Goal: Contribute content: Add original content to the website for others to see

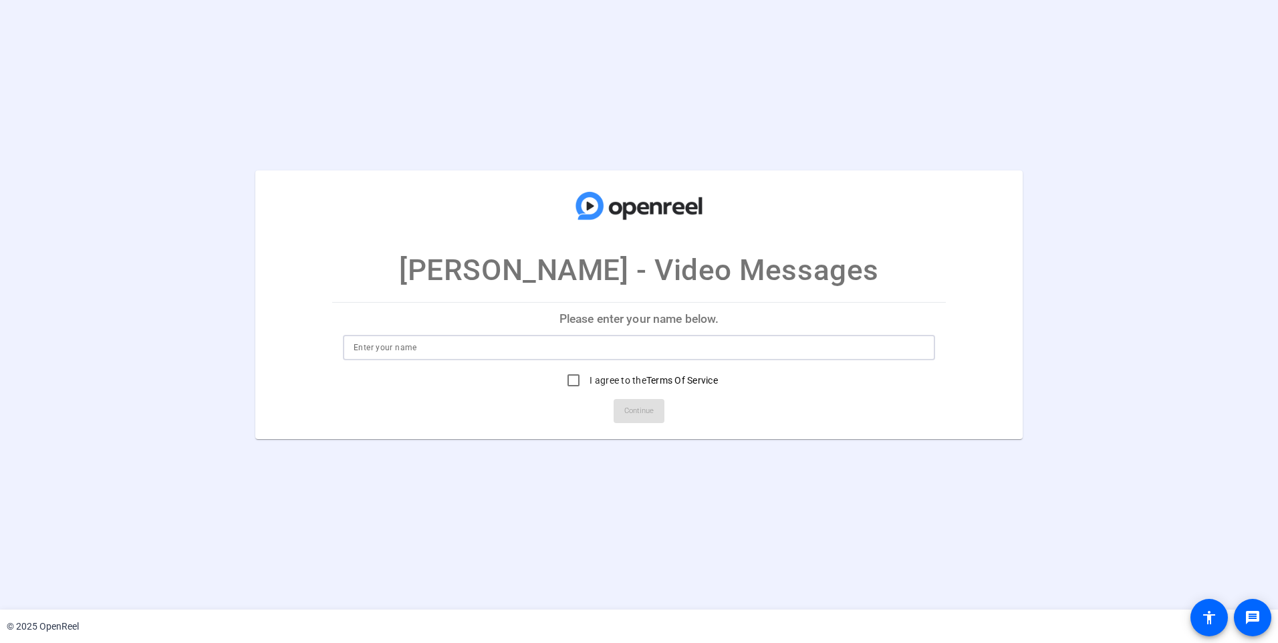
click at [501, 353] on input at bounding box center [638, 347] width 571 height 16
type input "[PERSON_NAME]"
click at [564, 376] on input "I agree to the Terms Of Service" at bounding box center [573, 380] width 27 height 27
checkbox input "true"
click at [624, 412] on span "Continue" at bounding box center [638, 411] width 29 height 20
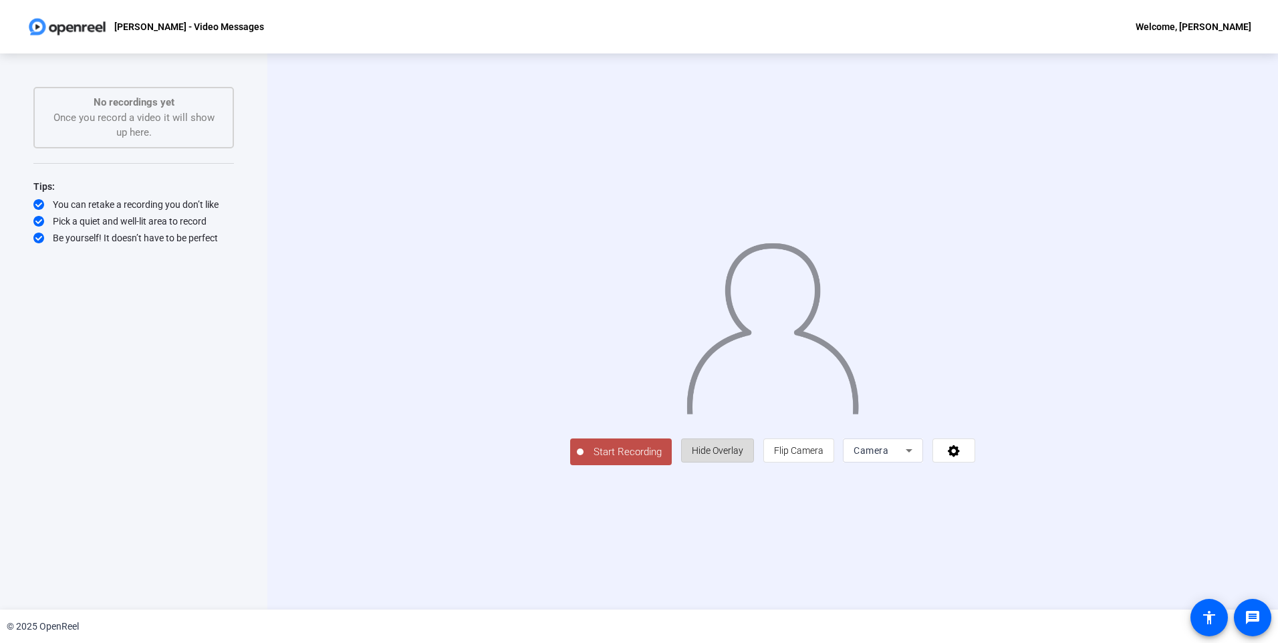
click at [743, 456] on span "Hide Overlay" at bounding box center [717, 450] width 51 height 11
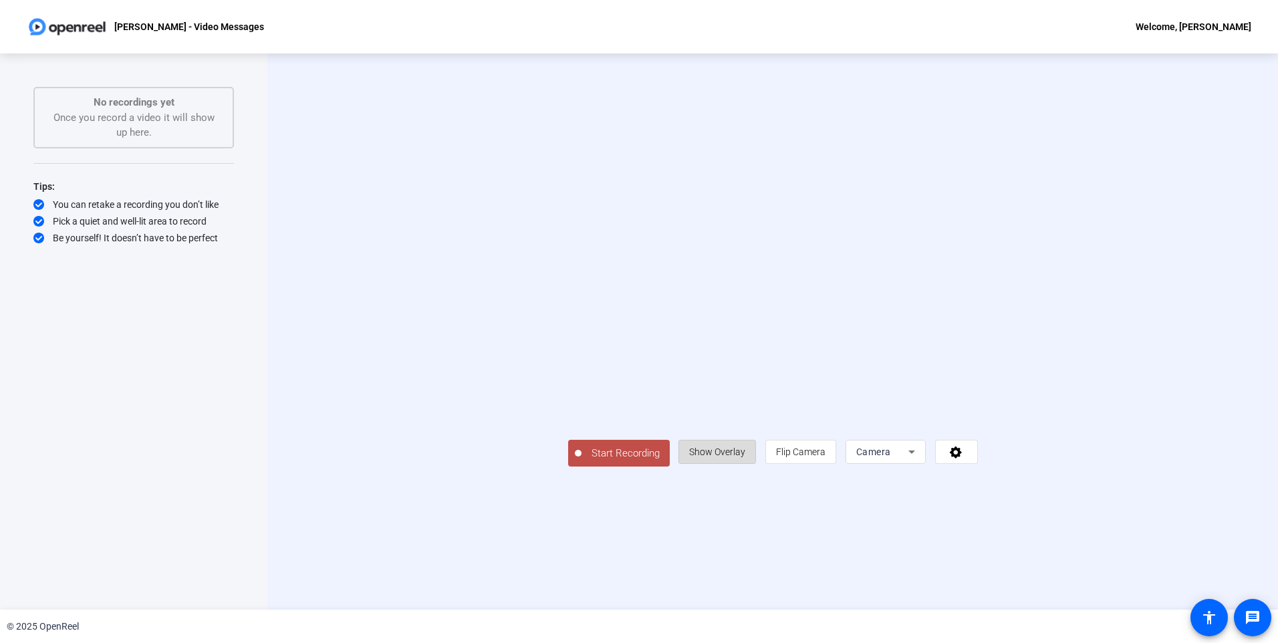
click at [745, 457] on span "Show Overlay" at bounding box center [717, 451] width 56 height 11
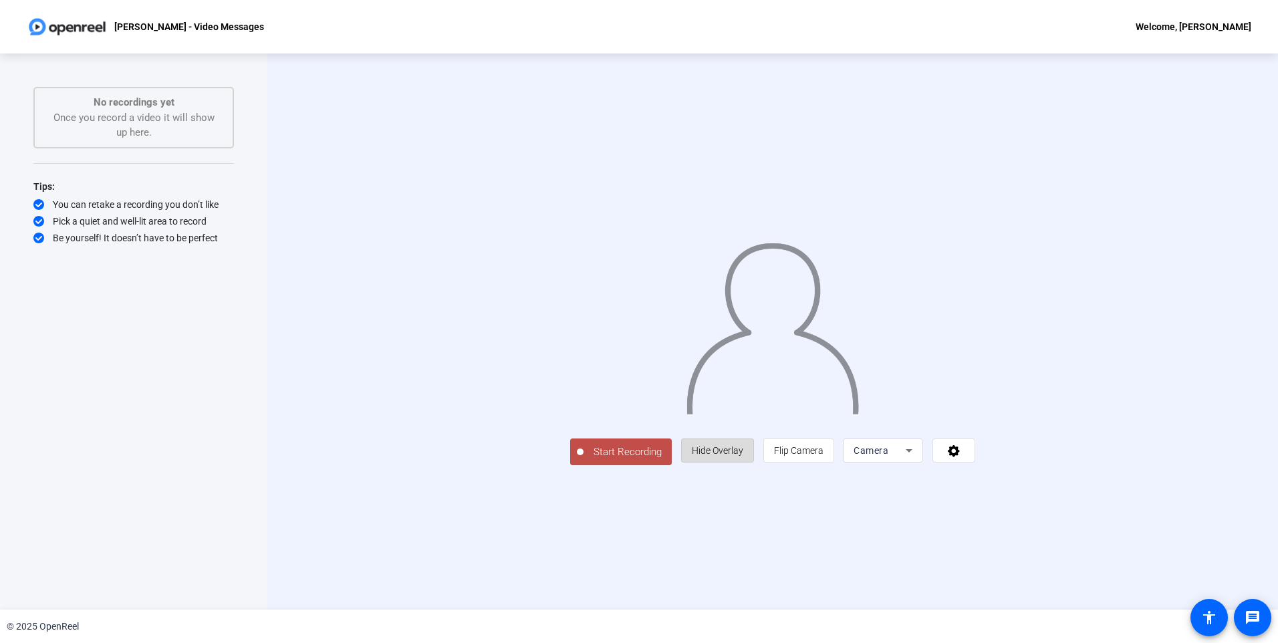
click at [743, 456] on span "Hide Overlay" at bounding box center [717, 450] width 51 height 11
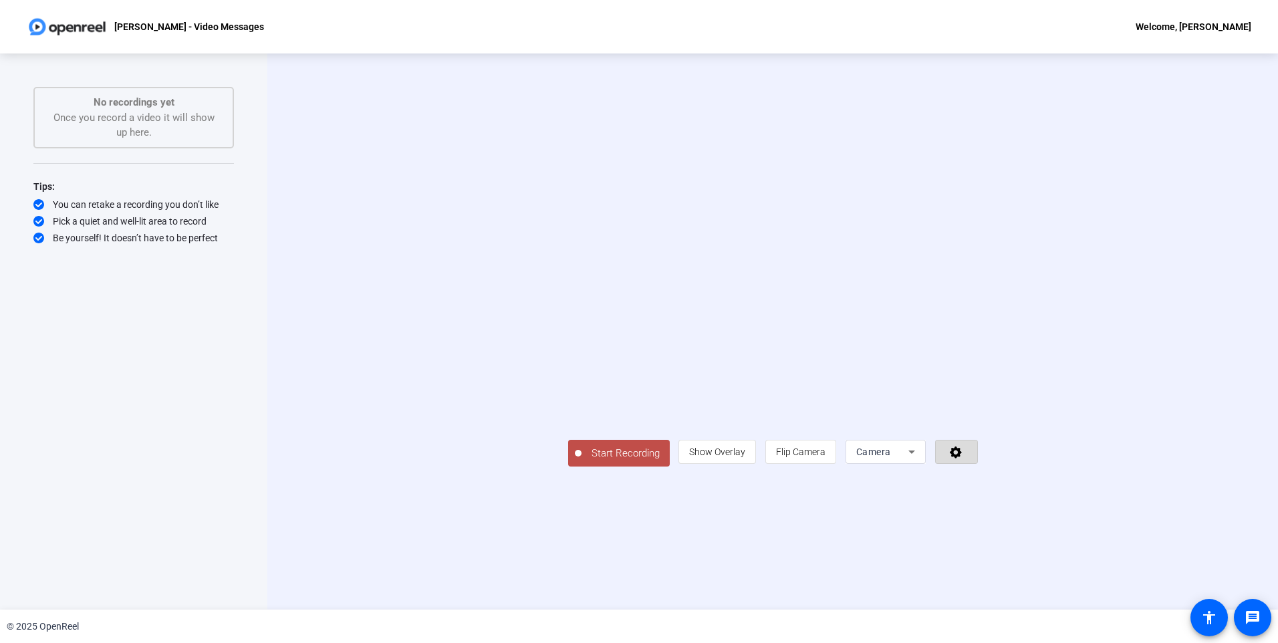
click at [961, 458] on icon at bounding box center [955, 452] width 12 height 12
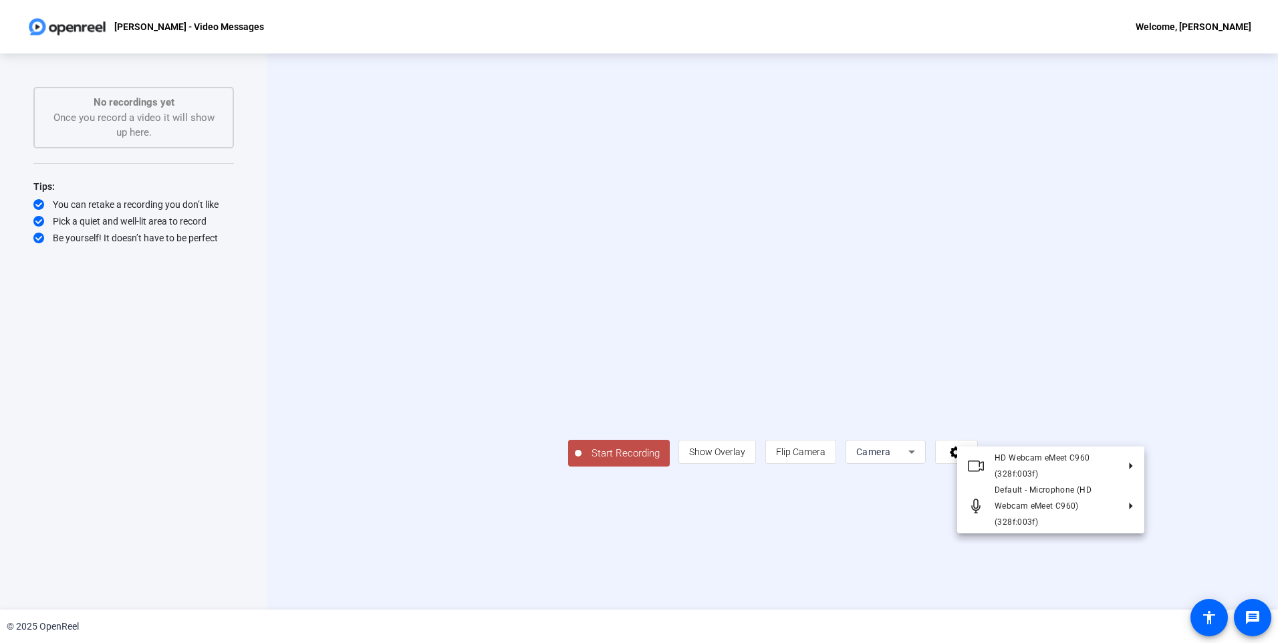
click at [686, 566] on div at bounding box center [639, 321] width 1278 height 643
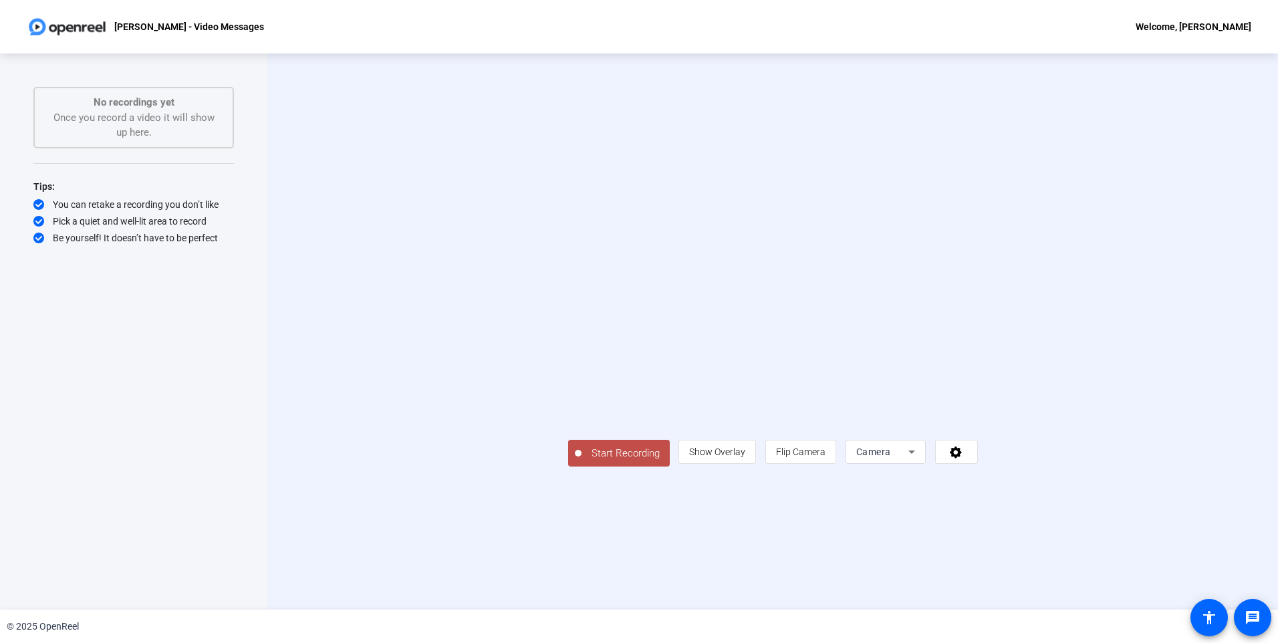
click at [581, 461] on span "Start Recording" at bounding box center [625, 453] width 88 height 15
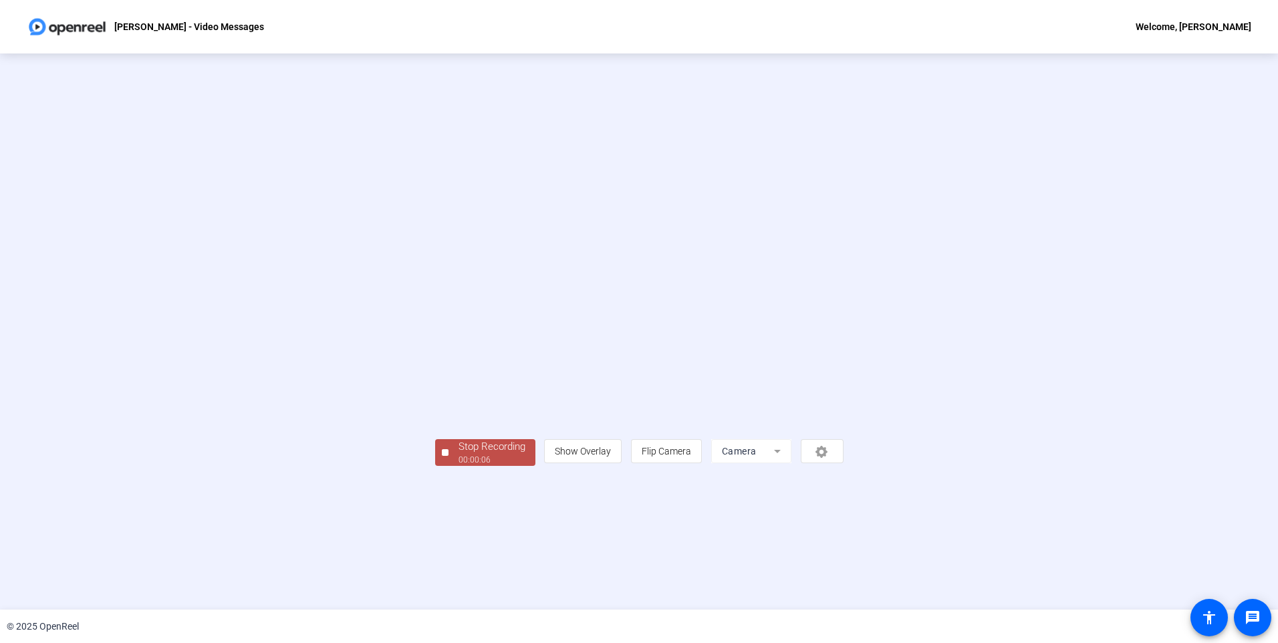
click at [435, 466] on button "Stop Recording 00:00:06" at bounding box center [485, 452] width 100 height 27
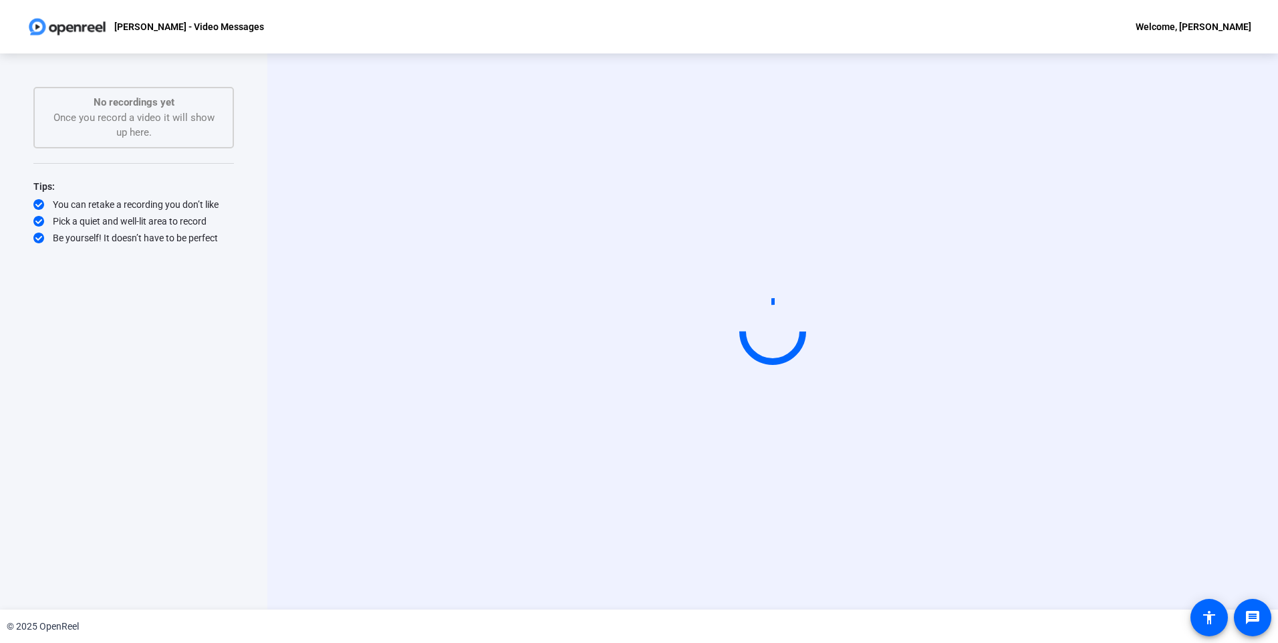
click at [873, 275] on video at bounding box center [772, 331] width 200 height 113
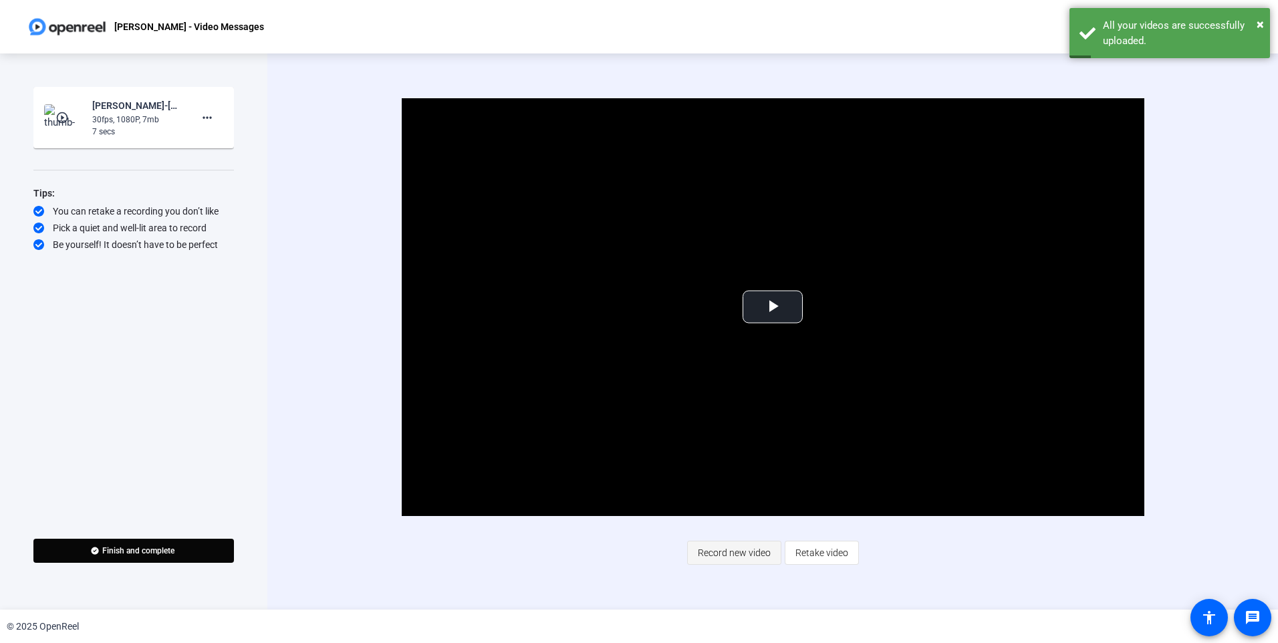
click at [740, 551] on span "Record new video" at bounding box center [734, 552] width 73 height 25
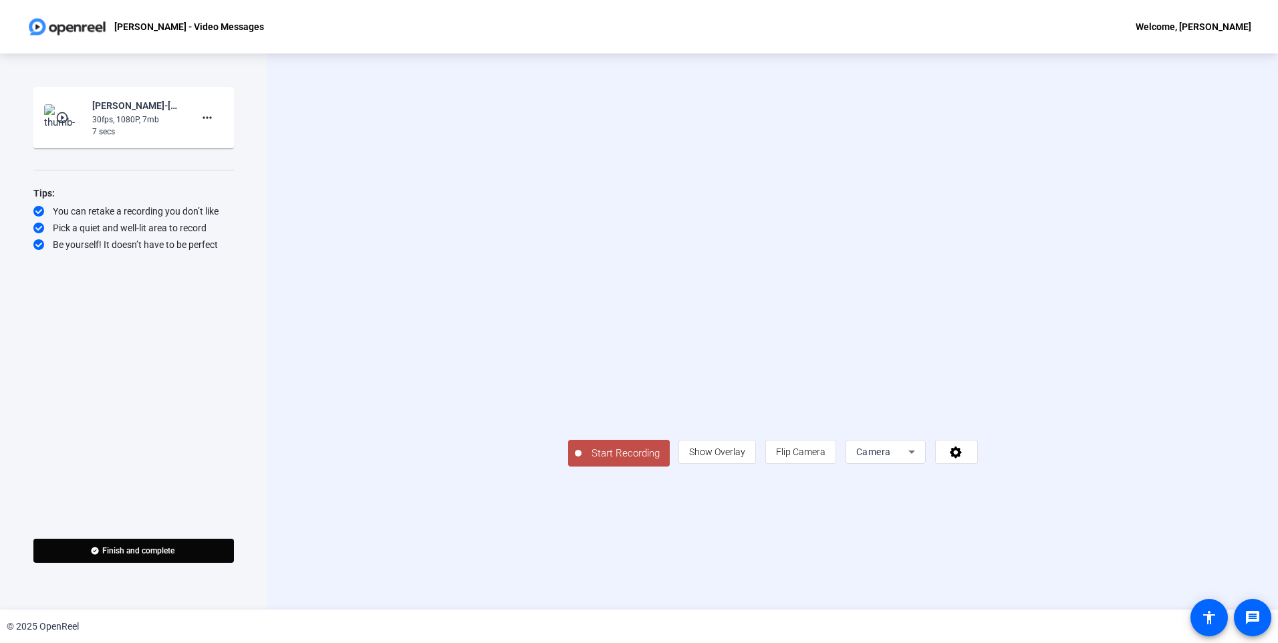
click at [575, 466] on div "Start Recording person Show Overlay flip Flip Camera Camera" at bounding box center [773, 451] width 410 height 29
click at [581, 461] on span "Start Recording" at bounding box center [625, 453] width 88 height 15
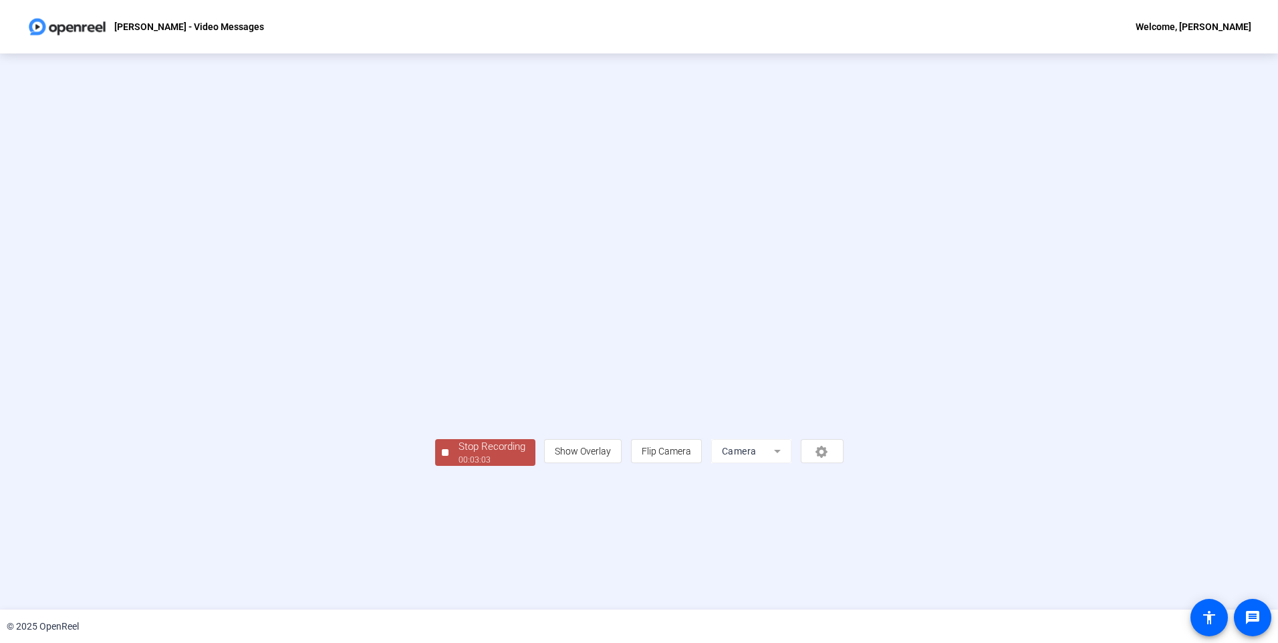
click at [458, 454] on div "Stop Recording" at bounding box center [491, 446] width 67 height 15
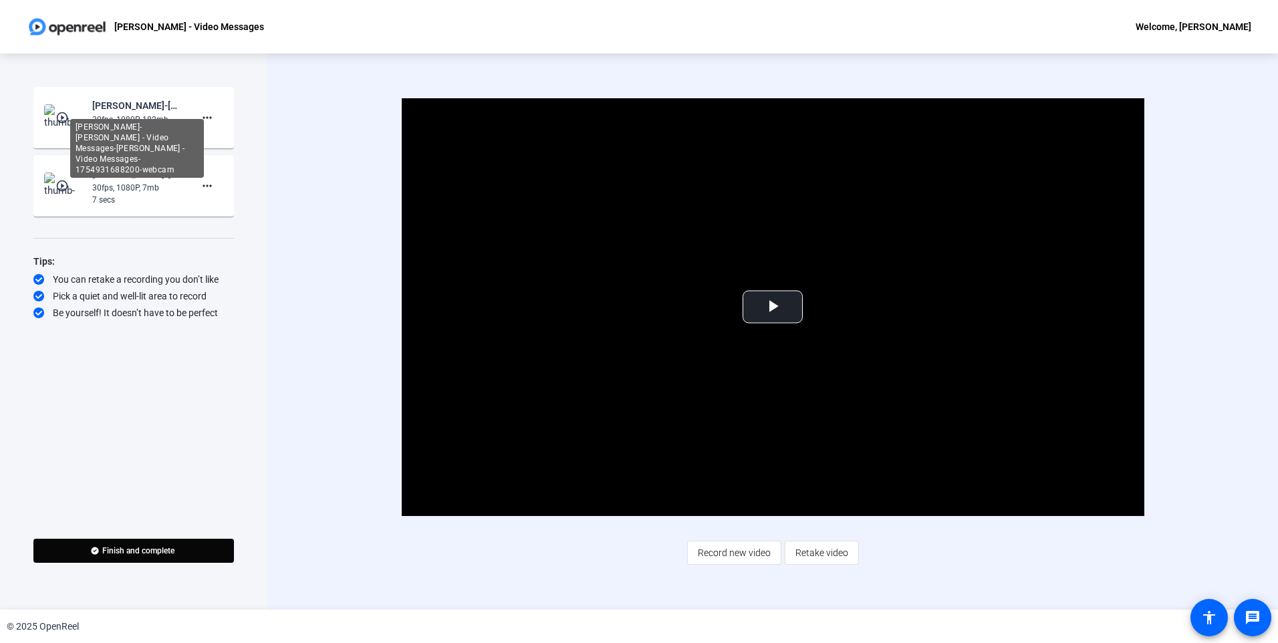
click at [164, 125] on div "[PERSON_NAME]-[PERSON_NAME] - Video Messages-[PERSON_NAME] - Video Messages-175…" at bounding box center [137, 148] width 134 height 59
click at [149, 121] on div "30fps, 1080P, 182mb" at bounding box center [137, 120] width 90 height 12
drag, startPoint x: 149, startPoint y: 121, endPoint x: 182, endPoint y: 120, distance: 33.4
click at [182, 120] on div "play_circle_outline [PERSON_NAME]-[PERSON_NAME] - Video Messages-[PERSON_NAME] …" at bounding box center [133, 118] width 179 height 40
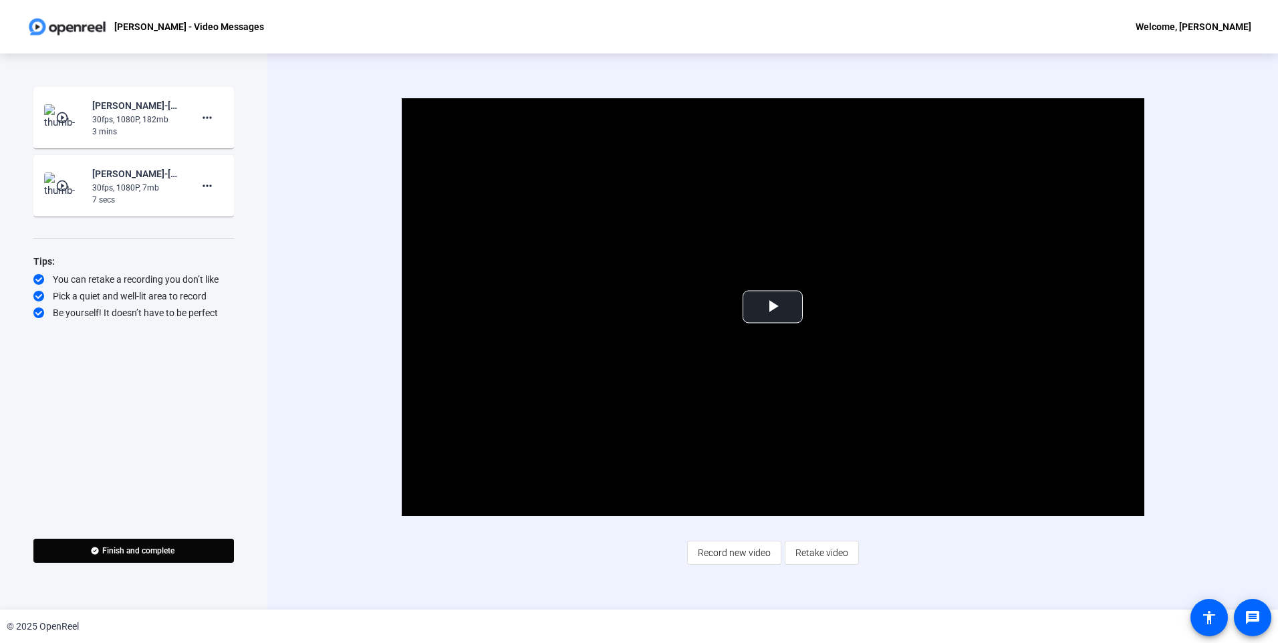
click at [182, 120] on div "play_circle_outline [PERSON_NAME]-[PERSON_NAME] - Video Messages-[PERSON_NAME] …" at bounding box center [133, 118] width 179 height 40
click at [772, 307] on span "Video Player" at bounding box center [772, 307] width 0 height 0
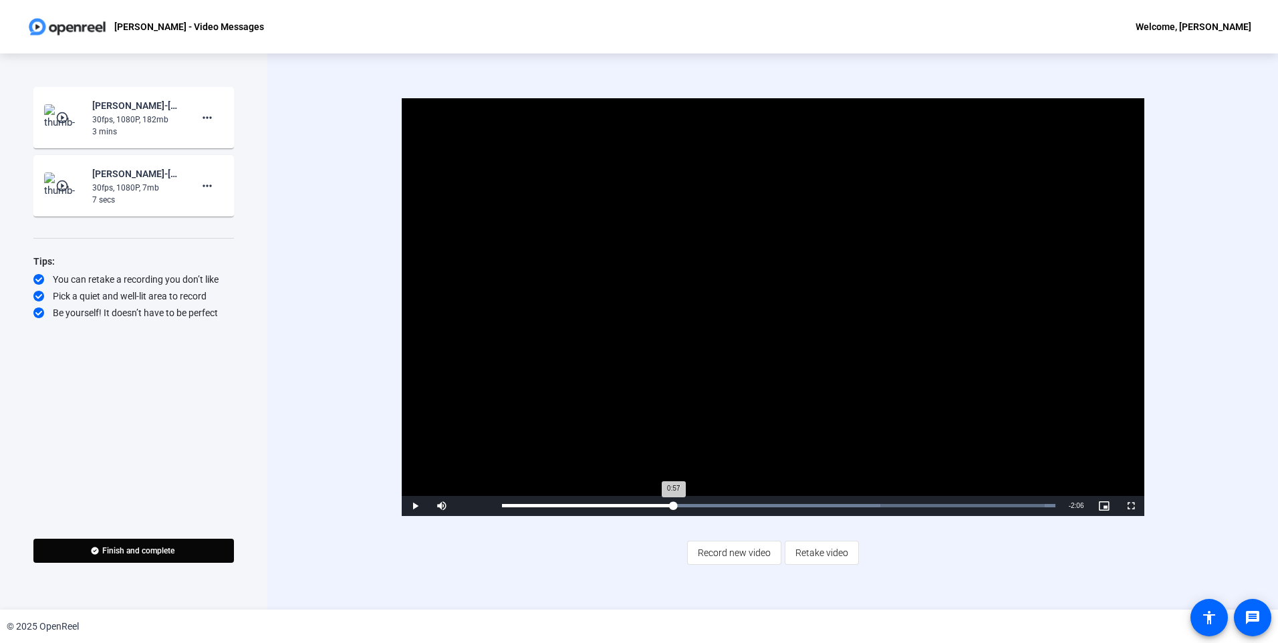
click at [673, 512] on div "Loaded : 100.00% 0:57 0:57" at bounding box center [778, 506] width 567 height 20
drag, startPoint x: 674, startPoint y: 504, endPoint x: 655, endPoint y: 504, distance: 19.4
click at [655, 504] on div "0:50" at bounding box center [581, 505] width 158 height 3
drag, startPoint x: 676, startPoint y: 507, endPoint x: 478, endPoint y: 508, distance: 197.1
click at [478, 508] on div "Play Mute 80% Current Time 0:00 / Duration 3:03 Loaded : 100.00% 0:00 0:00 Stre…" at bounding box center [773, 506] width 742 height 20
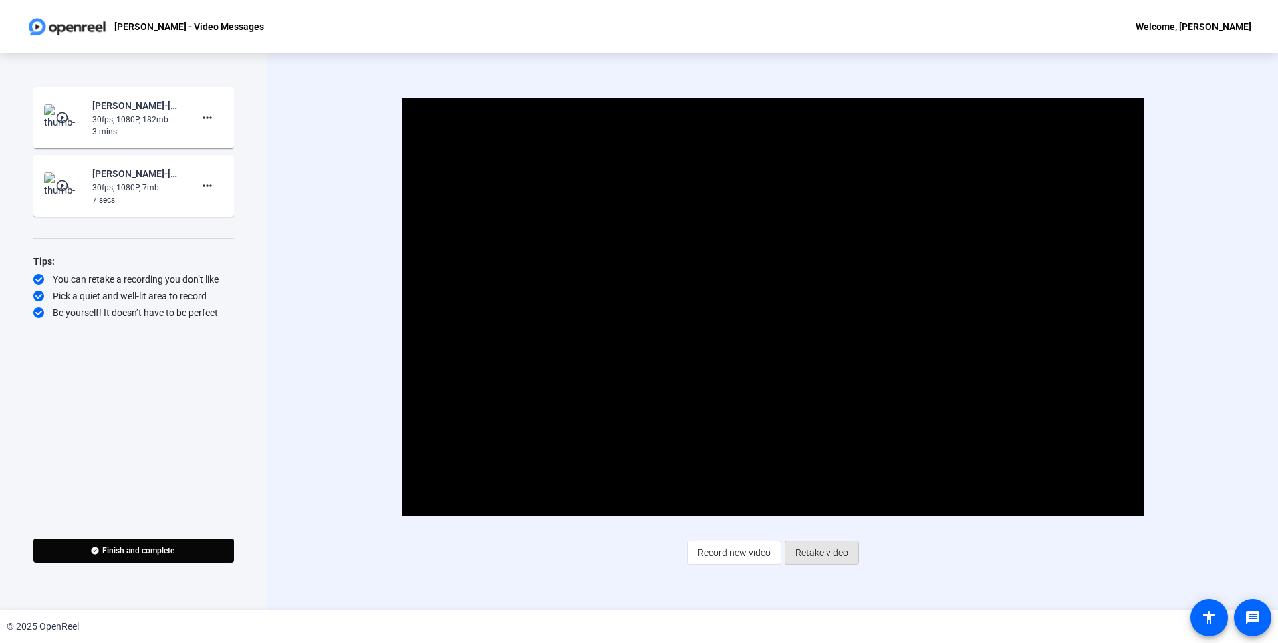
click at [814, 559] on span "Retake video" at bounding box center [821, 552] width 53 height 25
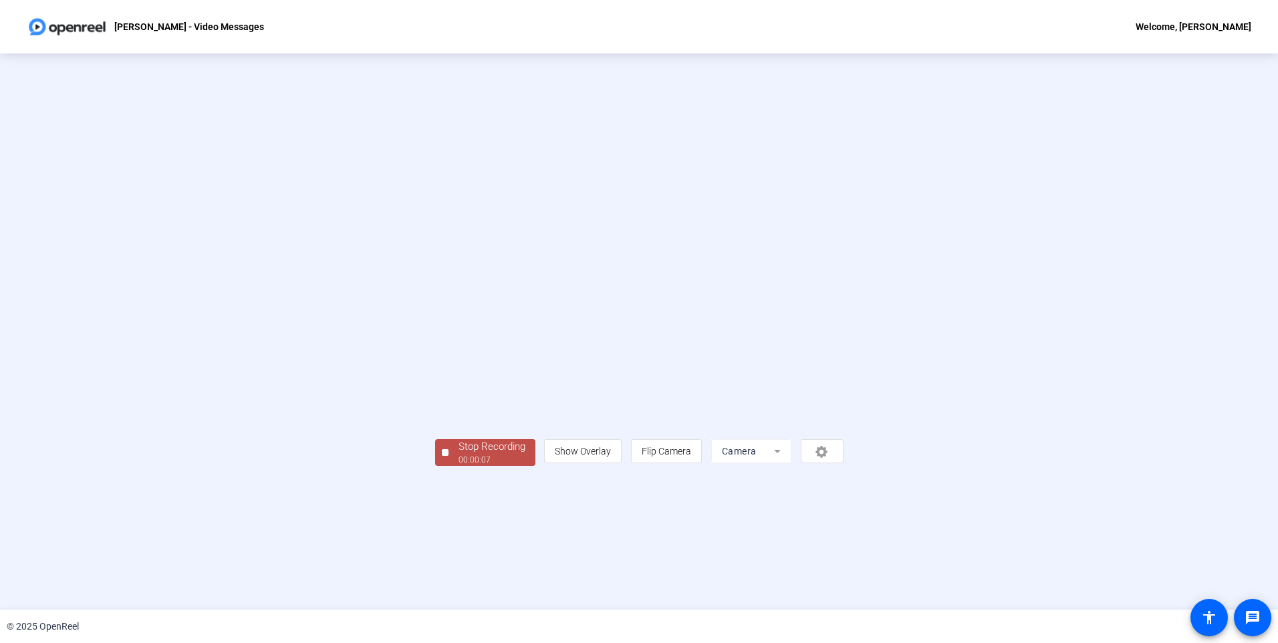
click at [458, 466] on div "00:00:07" at bounding box center [491, 460] width 67 height 12
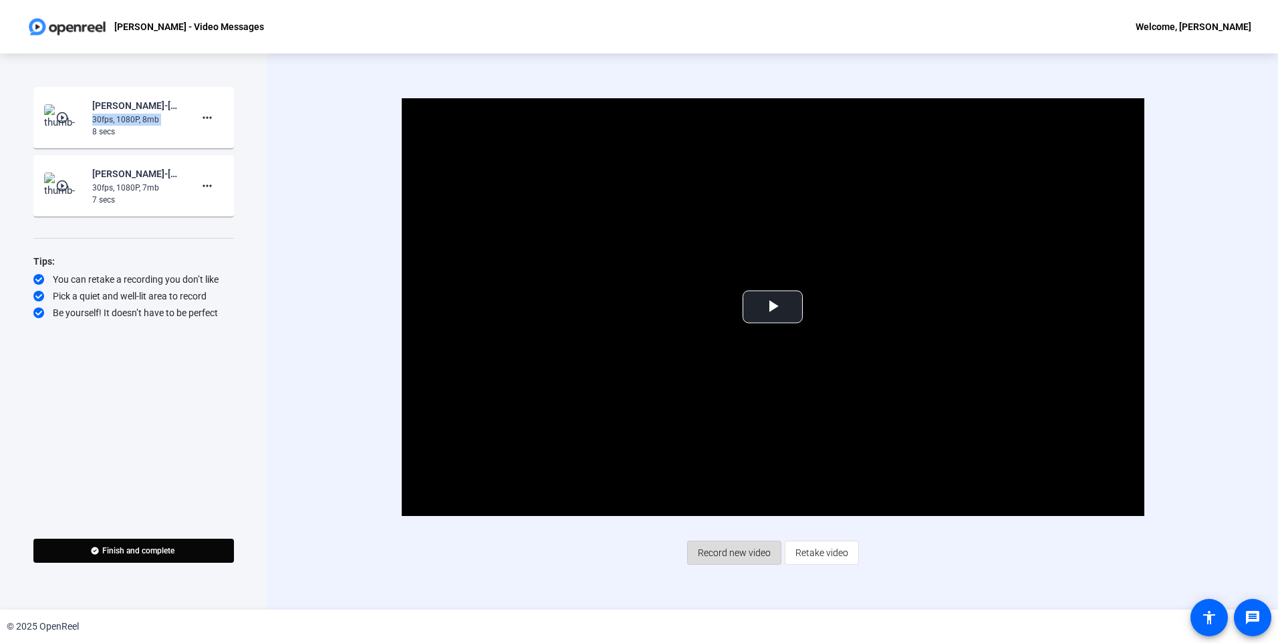
click at [754, 555] on span "Record new video" at bounding box center [734, 552] width 73 height 25
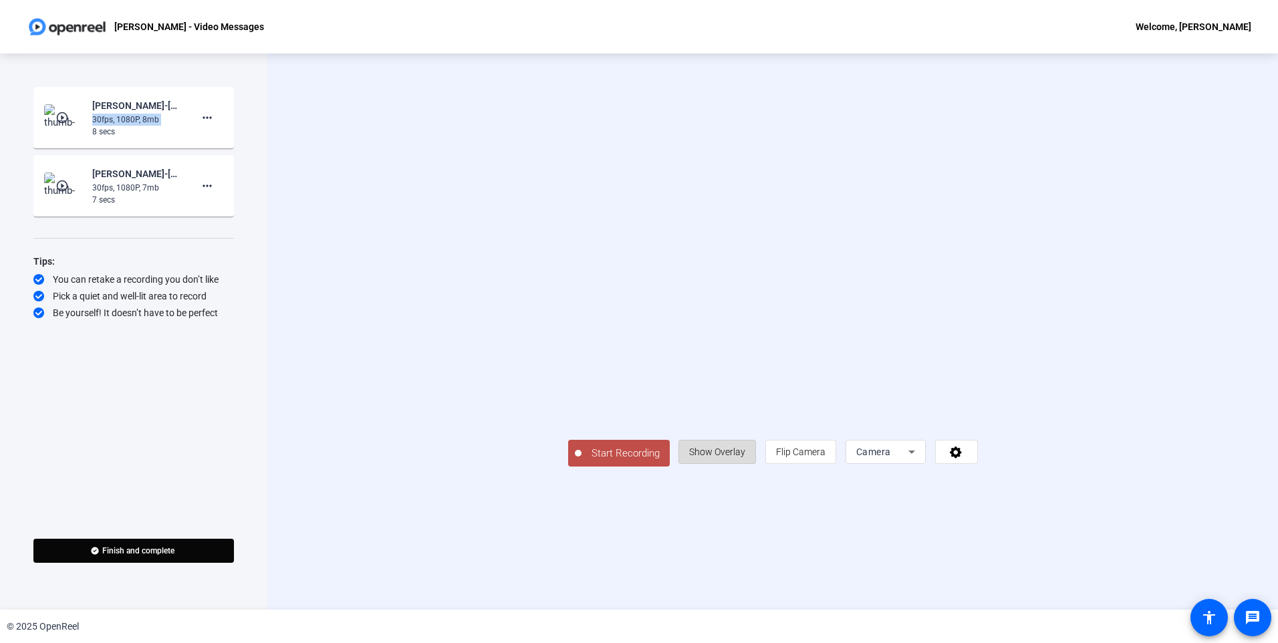
click at [745, 464] on span "Show Overlay" at bounding box center [717, 451] width 56 height 25
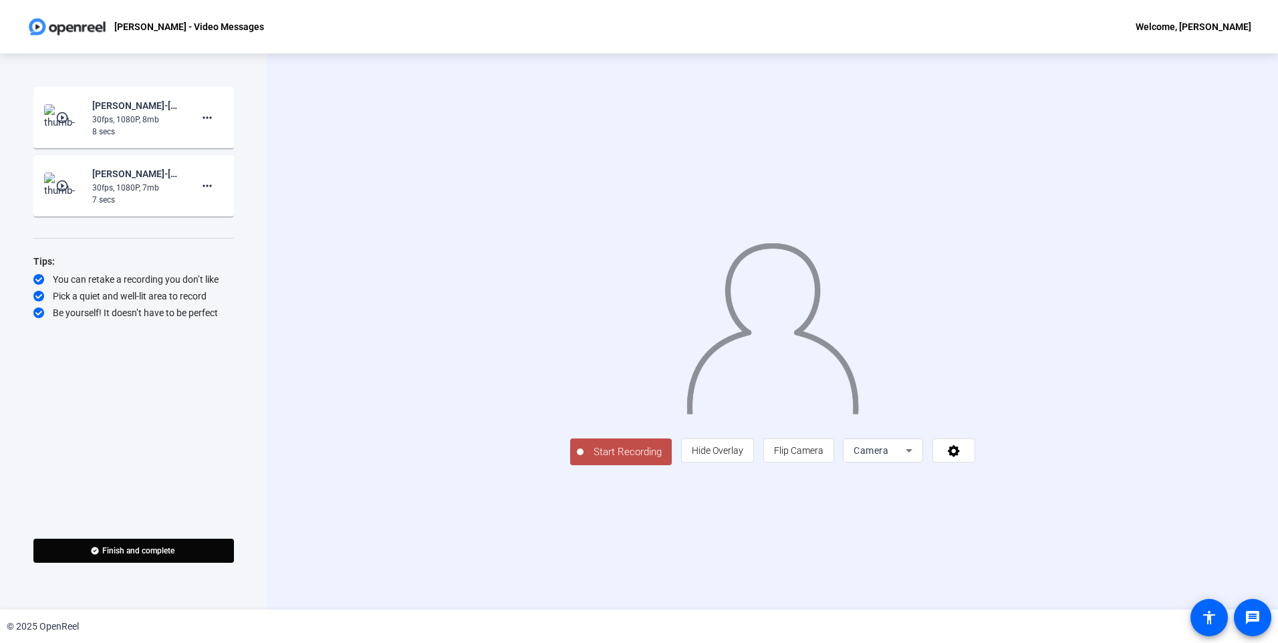
click at [643, 579] on div "Start Recording person Hide Overlay flip Flip Camera Camera" at bounding box center [772, 331] width 1010 height 556
click at [583, 460] on span "Start Recording" at bounding box center [627, 451] width 88 height 15
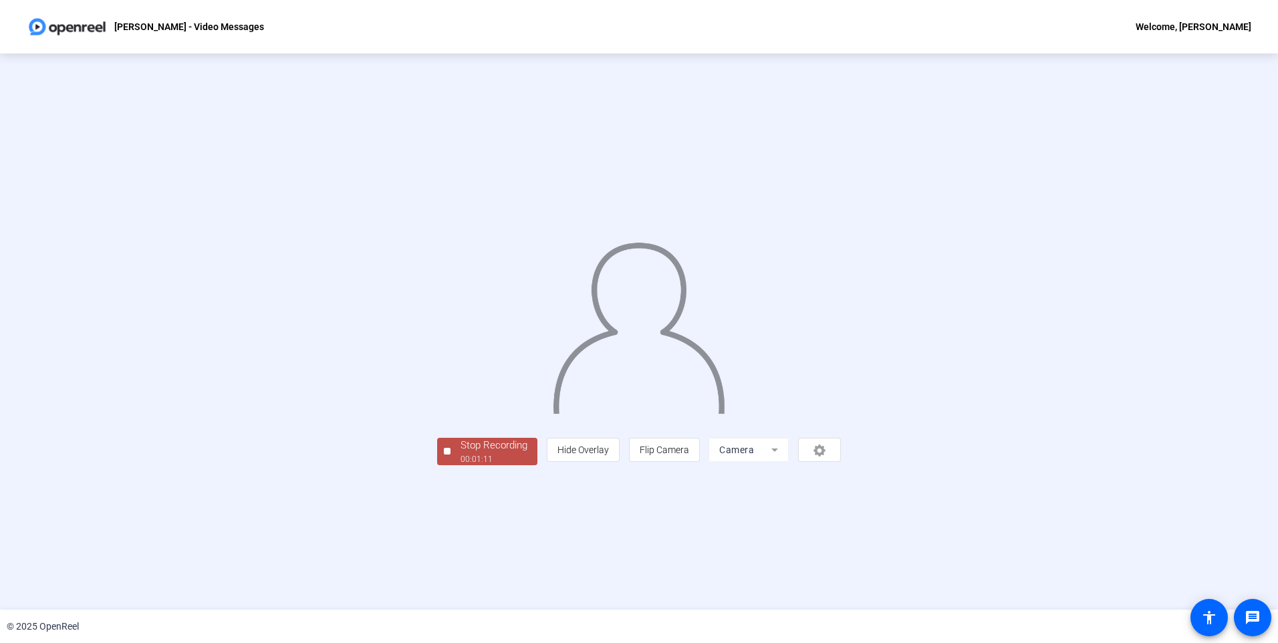
click at [460, 453] on div "Stop Recording" at bounding box center [493, 445] width 67 height 15
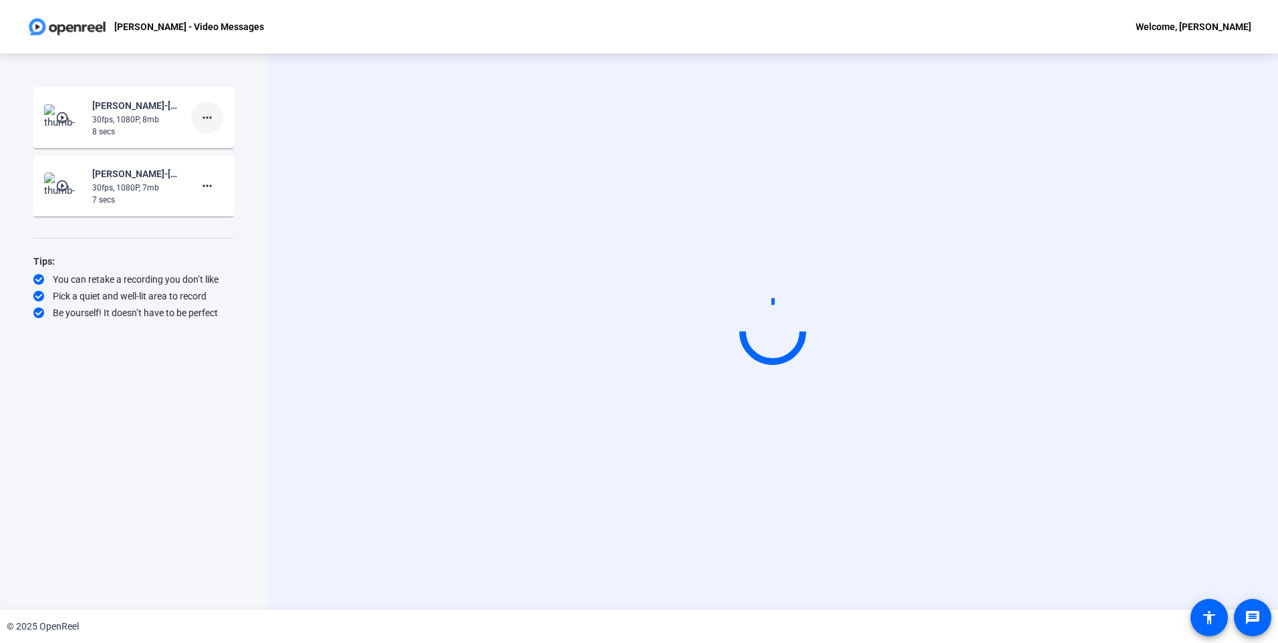
click at [207, 120] on mat-icon "more_horiz" at bounding box center [207, 118] width 16 height 16
click at [207, 143] on span "Delete clip" at bounding box center [228, 146] width 53 height 16
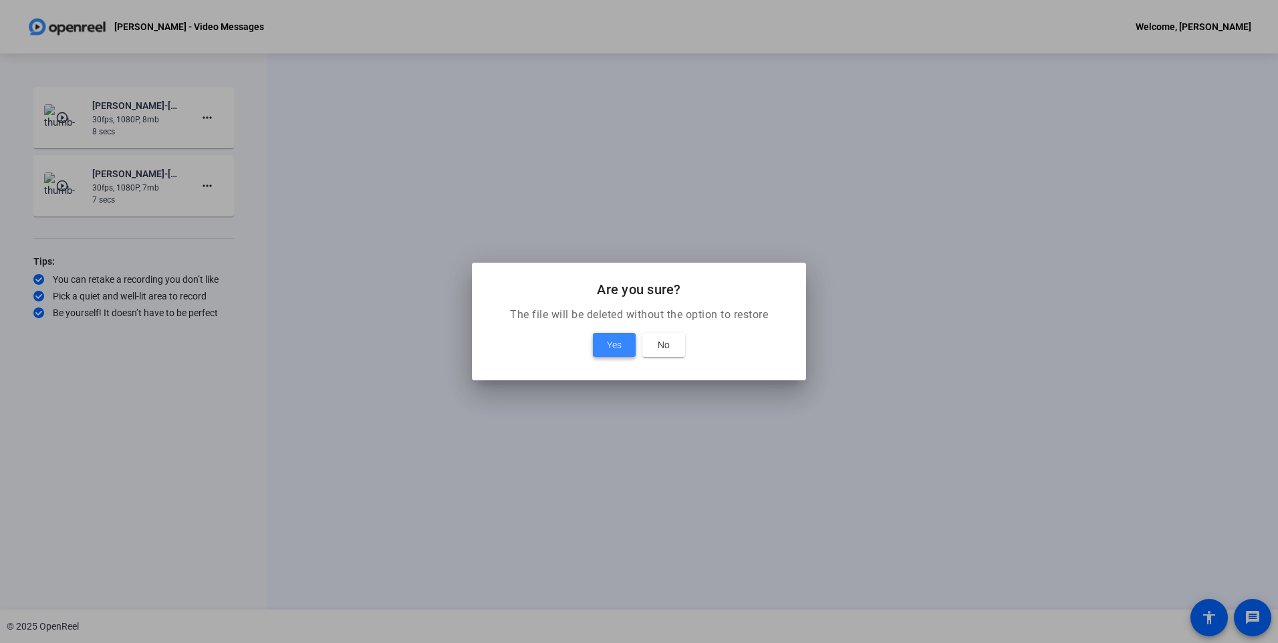
click at [618, 345] on span "Yes" at bounding box center [614, 345] width 15 height 16
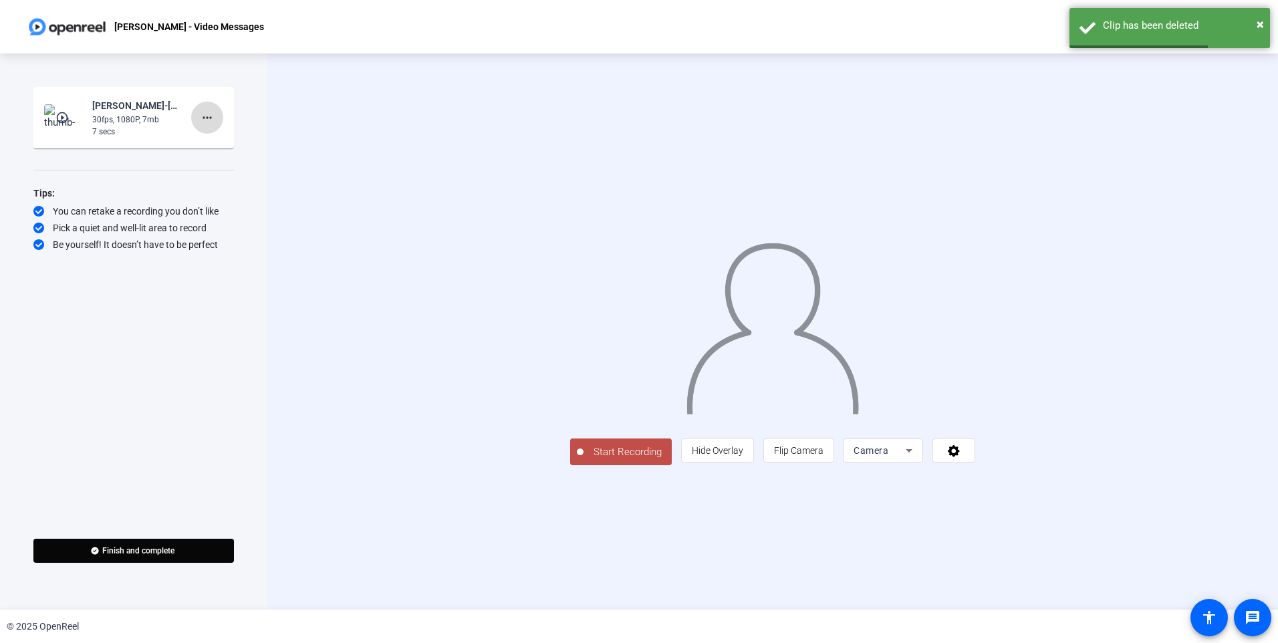
click at [196, 116] on span at bounding box center [207, 118] width 32 height 32
click at [238, 145] on span "Delete clip" at bounding box center [228, 146] width 53 height 16
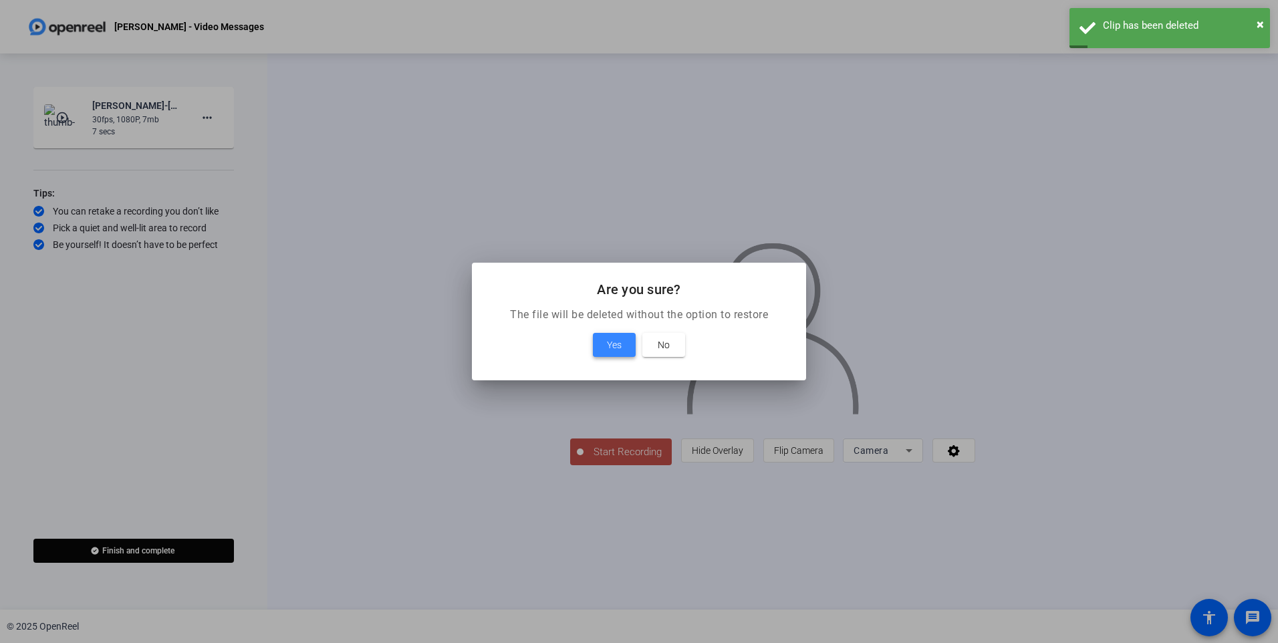
click at [611, 340] on span "Yes" at bounding box center [614, 345] width 15 height 16
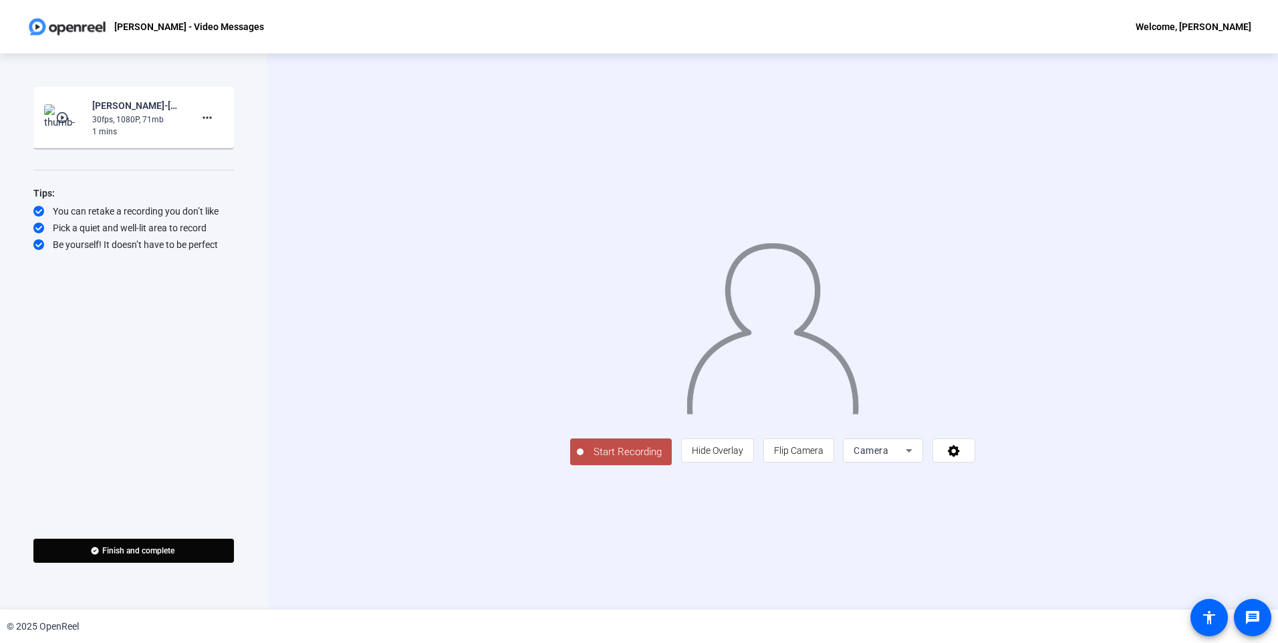
click at [583, 460] on span "Start Recording" at bounding box center [627, 451] width 88 height 15
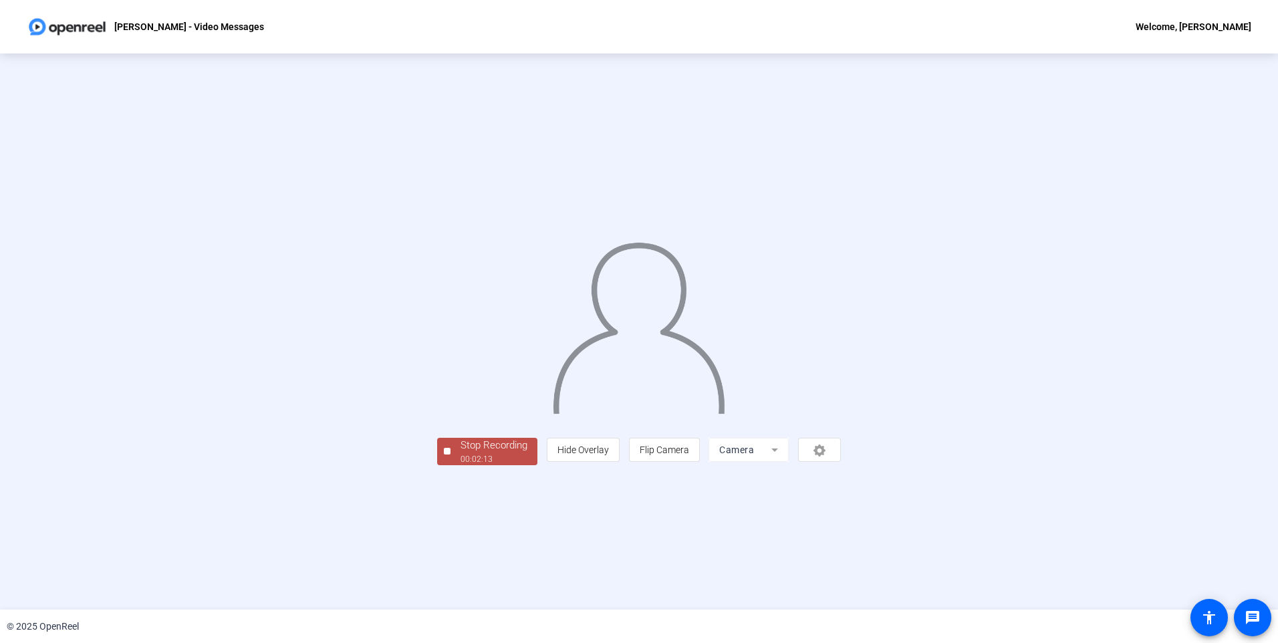
click at [460, 453] on div "Stop Recording" at bounding box center [493, 445] width 67 height 15
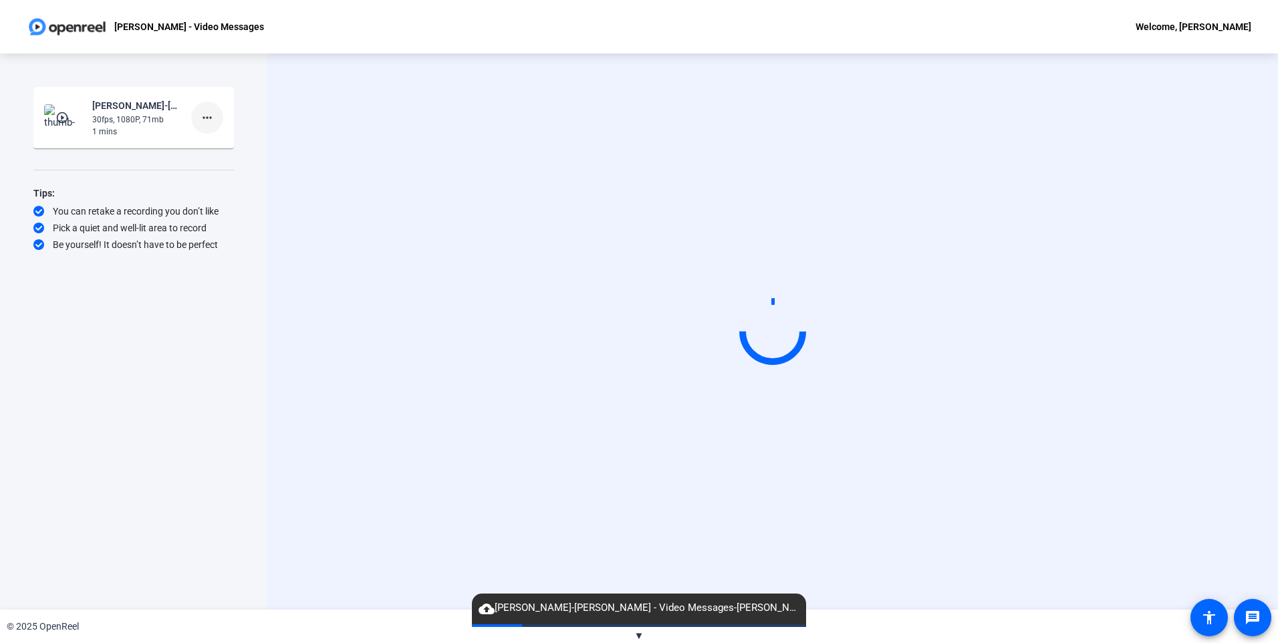
click at [202, 122] on mat-icon "more_horiz" at bounding box center [207, 118] width 16 height 16
click at [210, 150] on span "Delete clip" at bounding box center [228, 146] width 53 height 16
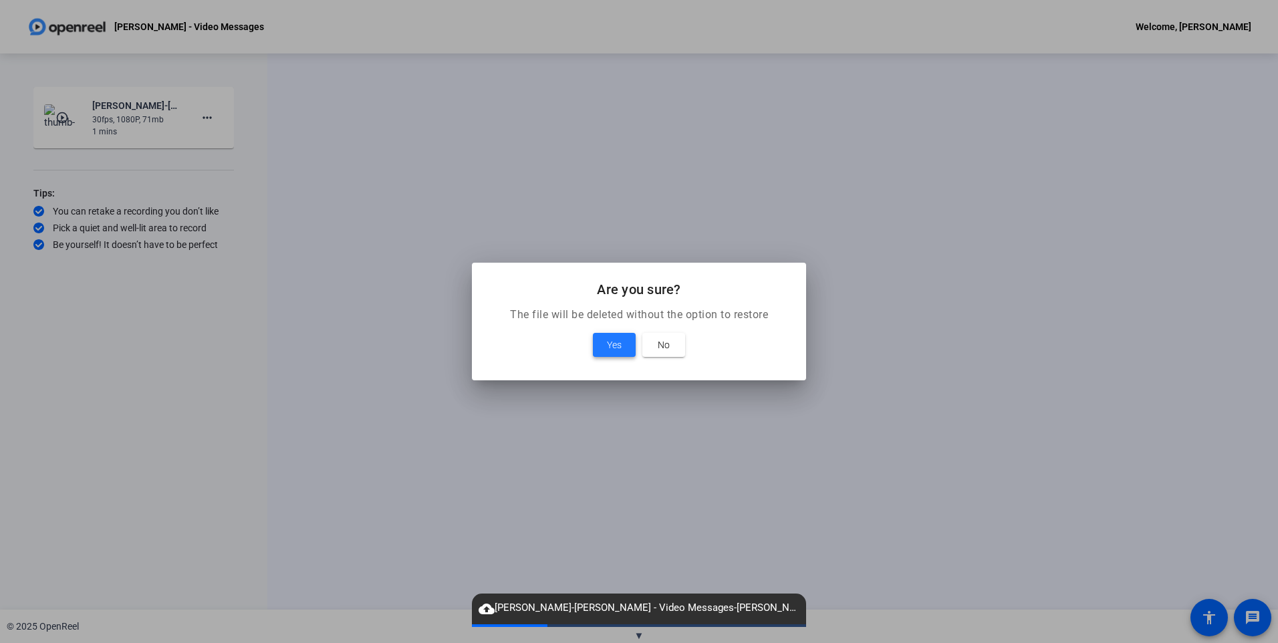
click at [617, 339] on span "Yes" at bounding box center [614, 345] width 15 height 16
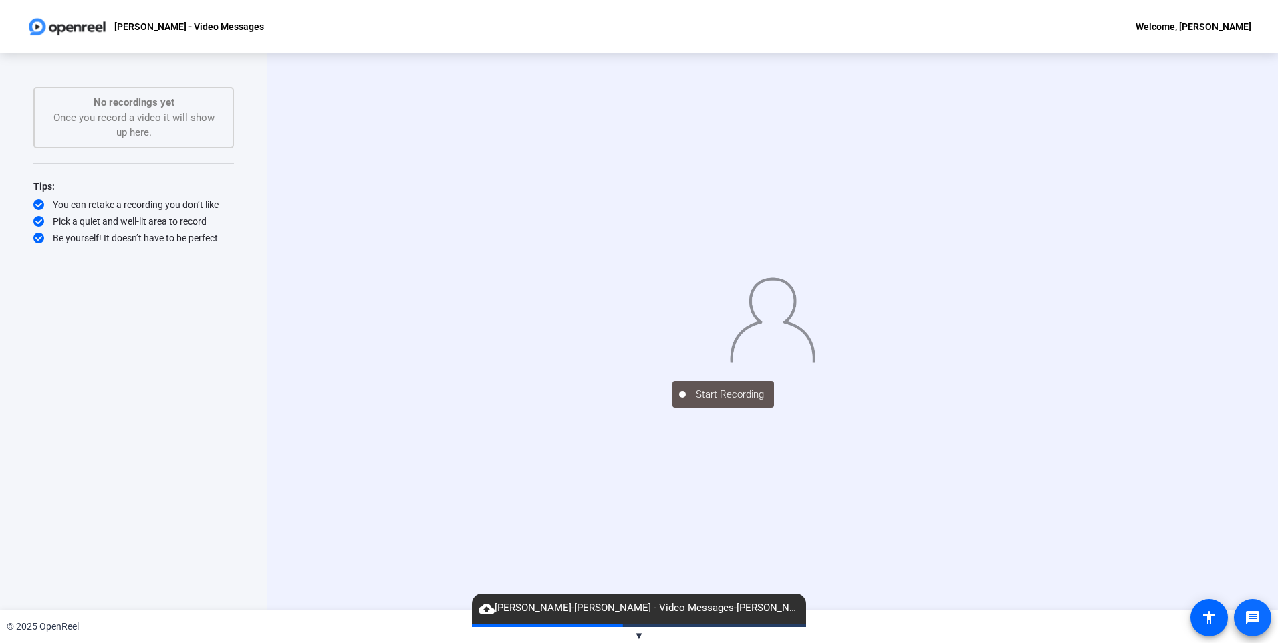
click at [1250, 614] on mat-icon "message" at bounding box center [1252, 617] width 16 height 16
click at [1213, 613] on mat-icon "accessibility" at bounding box center [1209, 617] width 16 height 16
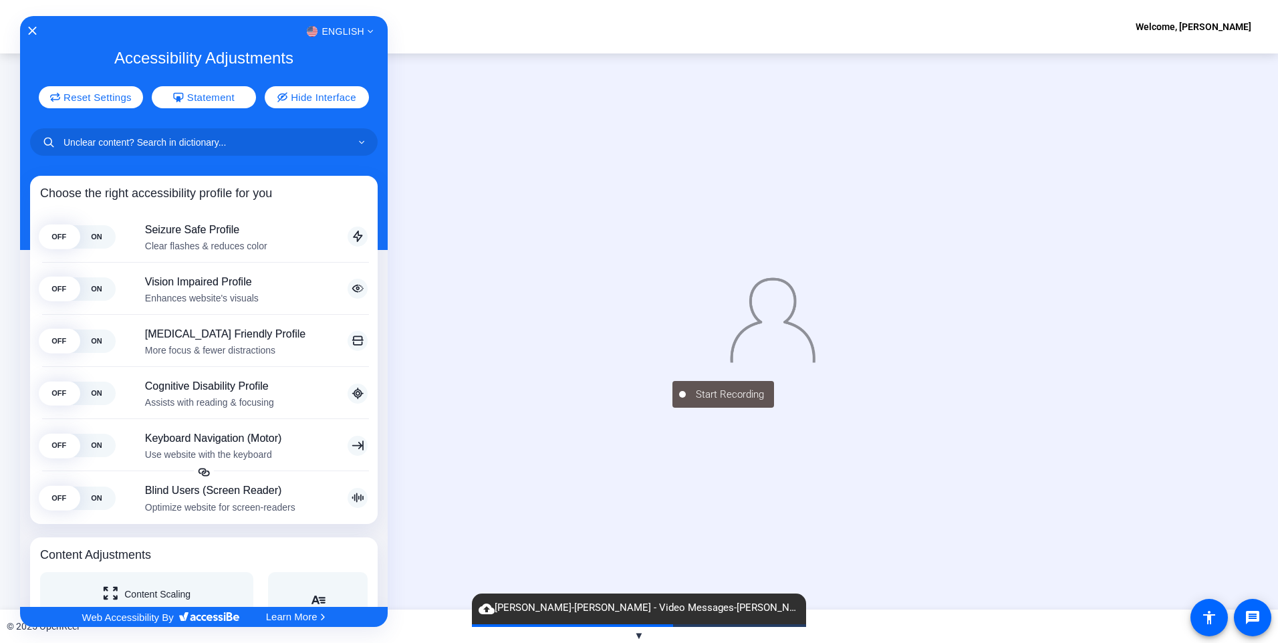
click at [22, 31] on div "English" at bounding box center [203, 31] width 367 height 17
click at [33, 23] on div "English" at bounding box center [203, 31] width 367 height 17
click at [29, 29] on icon "Close Accessibility Interface" at bounding box center [31, 30] width 9 height 9
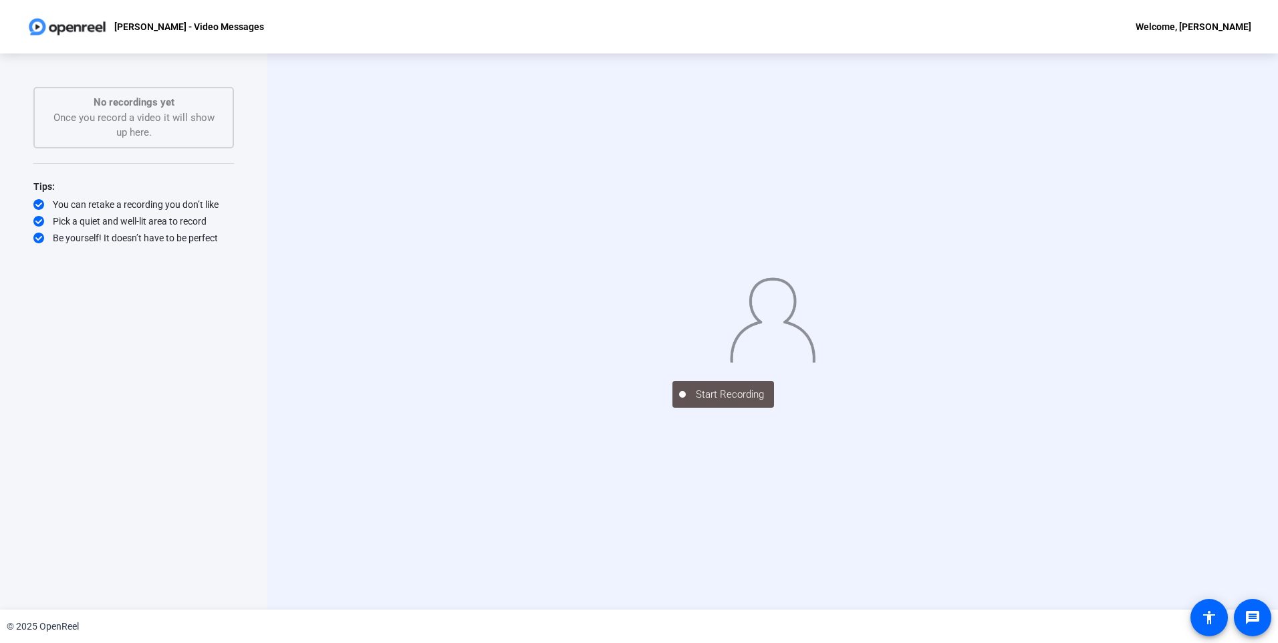
click at [137, 124] on div "No recordings yet Once you record a video it will show up here." at bounding box center [133, 117] width 171 height 45
drag, startPoint x: 137, startPoint y: 124, endPoint x: 258, endPoint y: 176, distance: 132.0
click at [258, 176] on div "Start Recording No recordings yet Once you record a video it will show up here.…" at bounding box center [133, 331] width 267 height 556
click at [672, 255] on div at bounding box center [772, 311] width 200 height 113
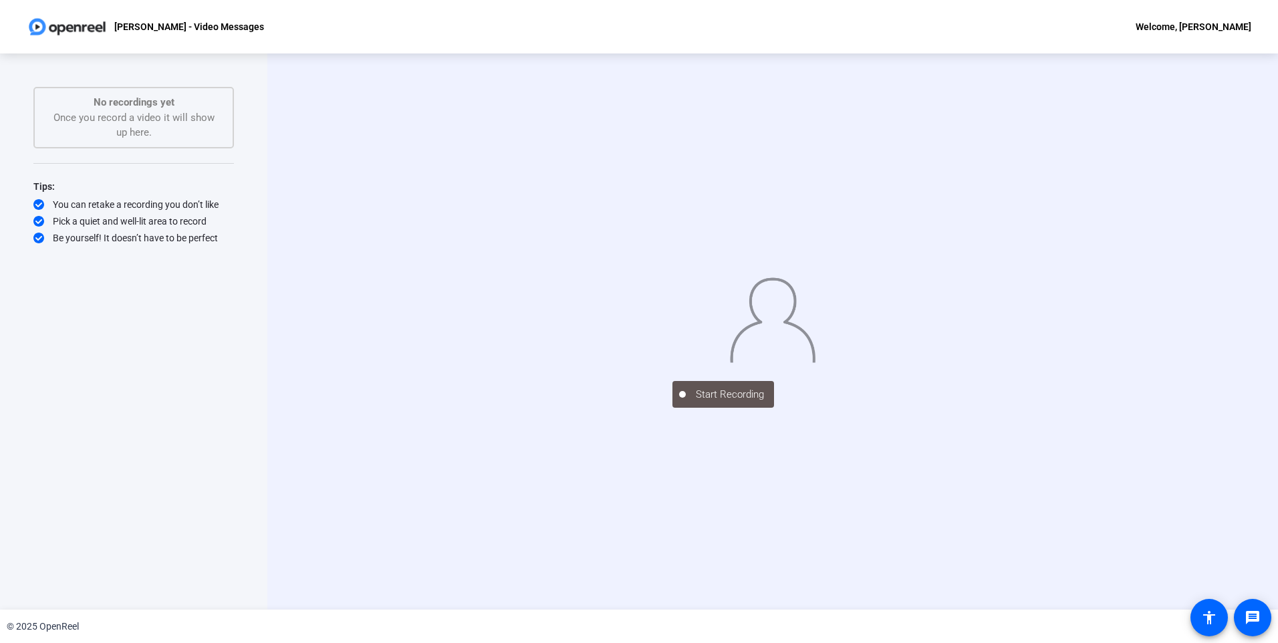
click at [672, 255] on div at bounding box center [772, 311] width 200 height 113
click at [504, 560] on div "Start Recording" at bounding box center [772, 331] width 1010 height 556
click at [135, 113] on div "No recordings yet Once you record a video it will show up here." at bounding box center [133, 117] width 171 height 45
click at [1247, 615] on mat-icon "message" at bounding box center [1252, 617] width 16 height 16
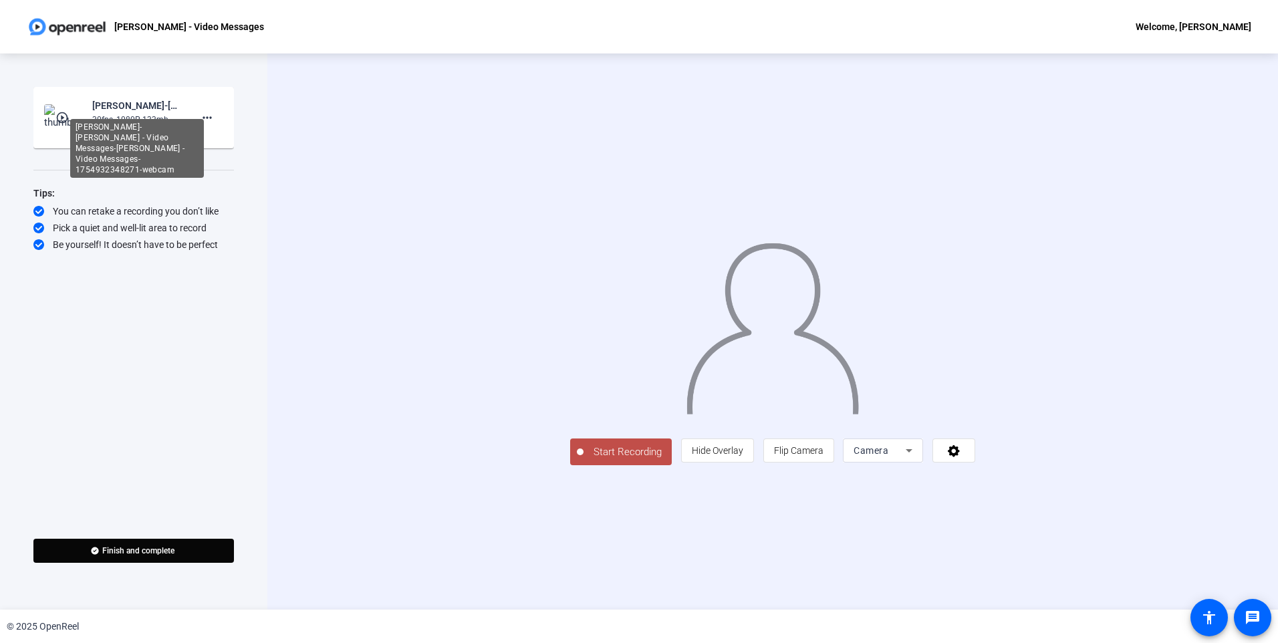
click at [120, 111] on div "[PERSON_NAME]-[PERSON_NAME] - Video Messages-[PERSON_NAME] - Video Messages-175…" at bounding box center [137, 106] width 90 height 16
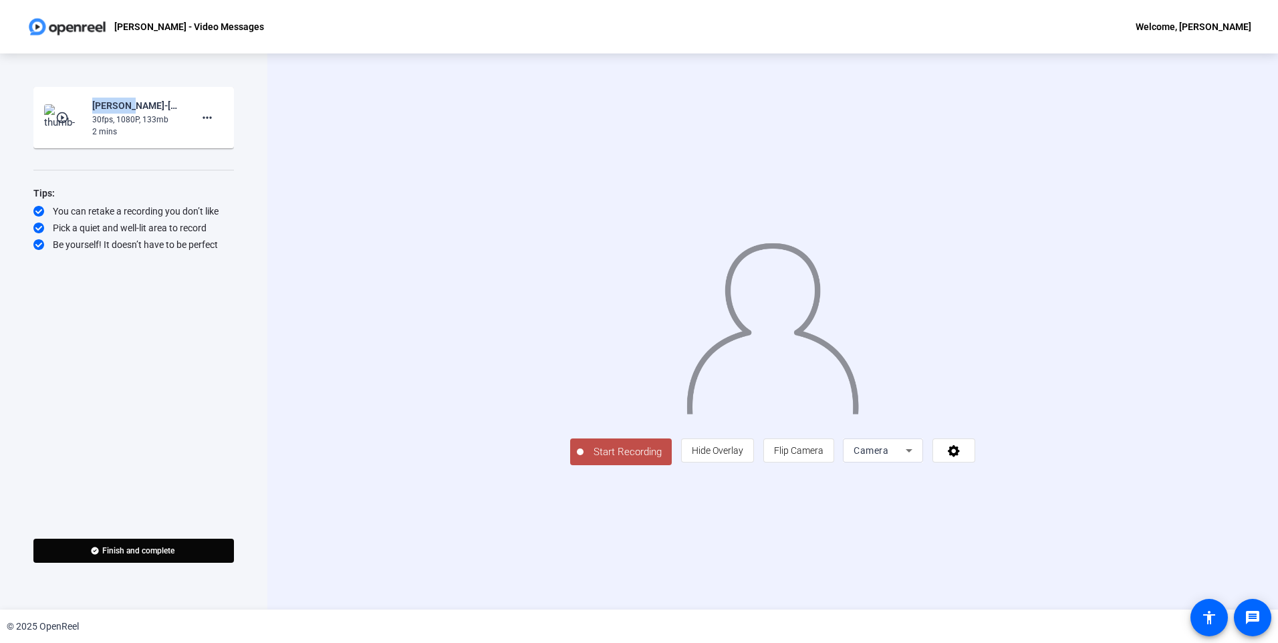
click at [120, 111] on div "[PERSON_NAME]-[PERSON_NAME] - Video Messages-[PERSON_NAME] - Video Messages-175…" at bounding box center [137, 106] width 90 height 16
drag, startPoint x: 120, startPoint y: 111, endPoint x: 207, endPoint y: 122, distance: 88.3
click at [207, 122] on mat-icon "more_horiz" at bounding box center [207, 118] width 16 height 16
click at [136, 131] on div at bounding box center [639, 321] width 1278 height 643
click at [109, 124] on div "30fps, 1080P, 133mb" at bounding box center [137, 120] width 90 height 12
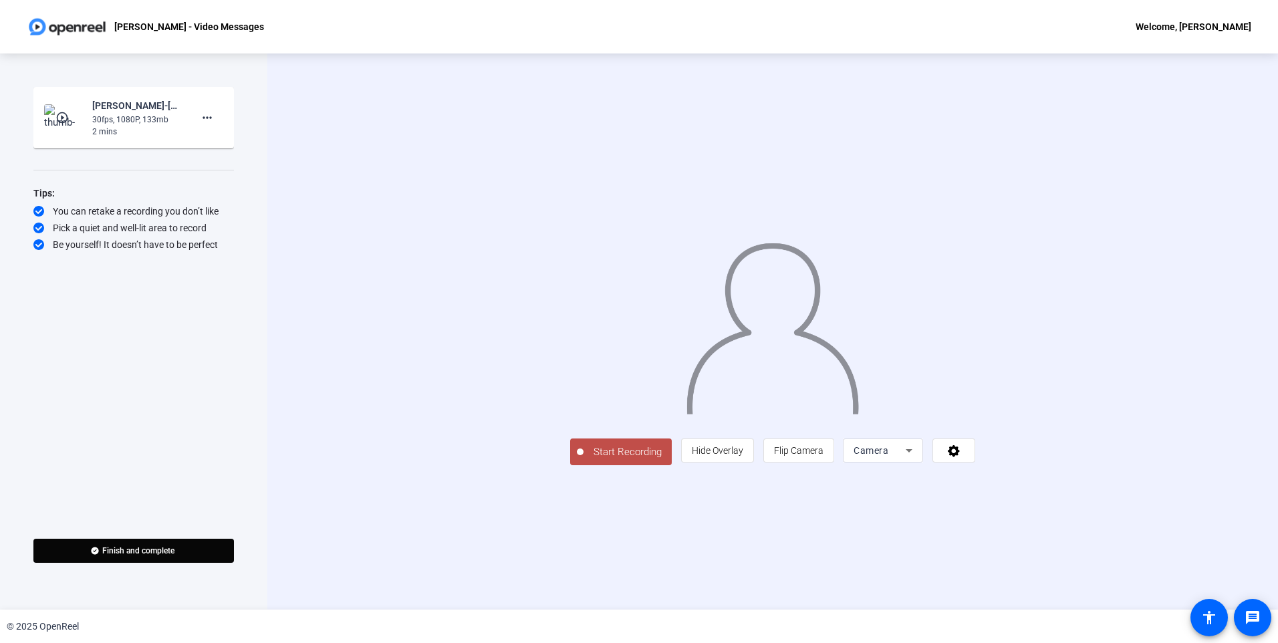
click at [65, 117] on mat-icon "play_circle_outline" at bounding box center [63, 117] width 16 height 13
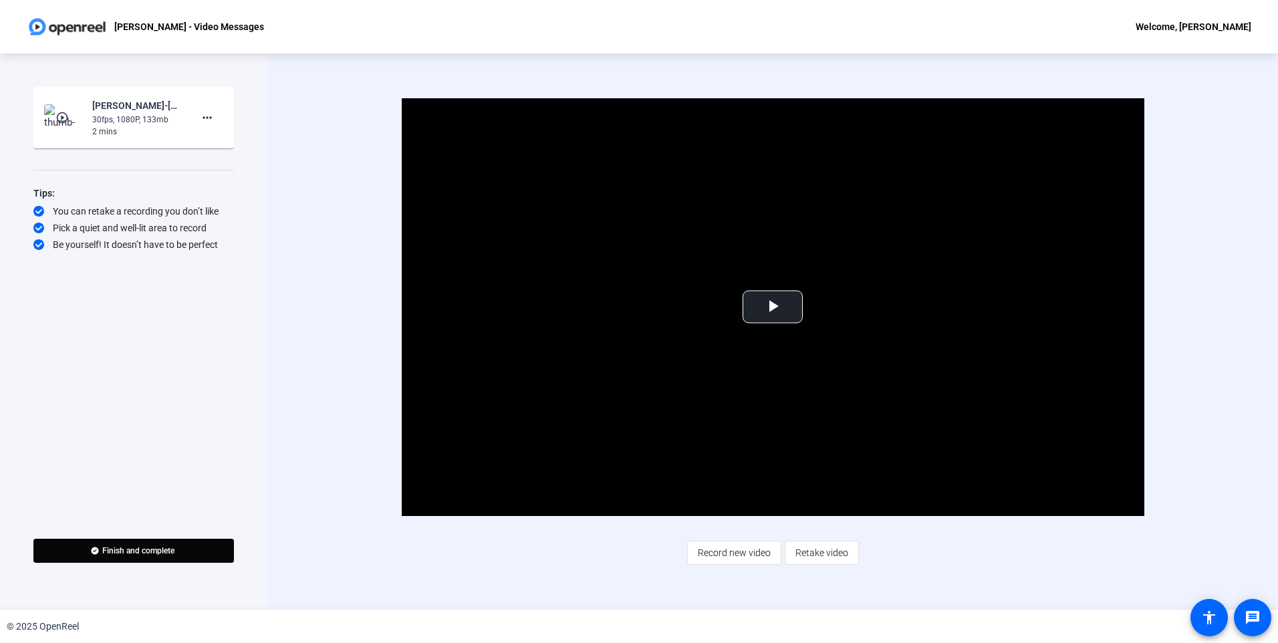
click at [65, 117] on mat-icon "play_circle_outline" at bounding box center [63, 117] width 16 height 13
click at [772, 307] on span "Video Player" at bounding box center [772, 307] width 0 height 0
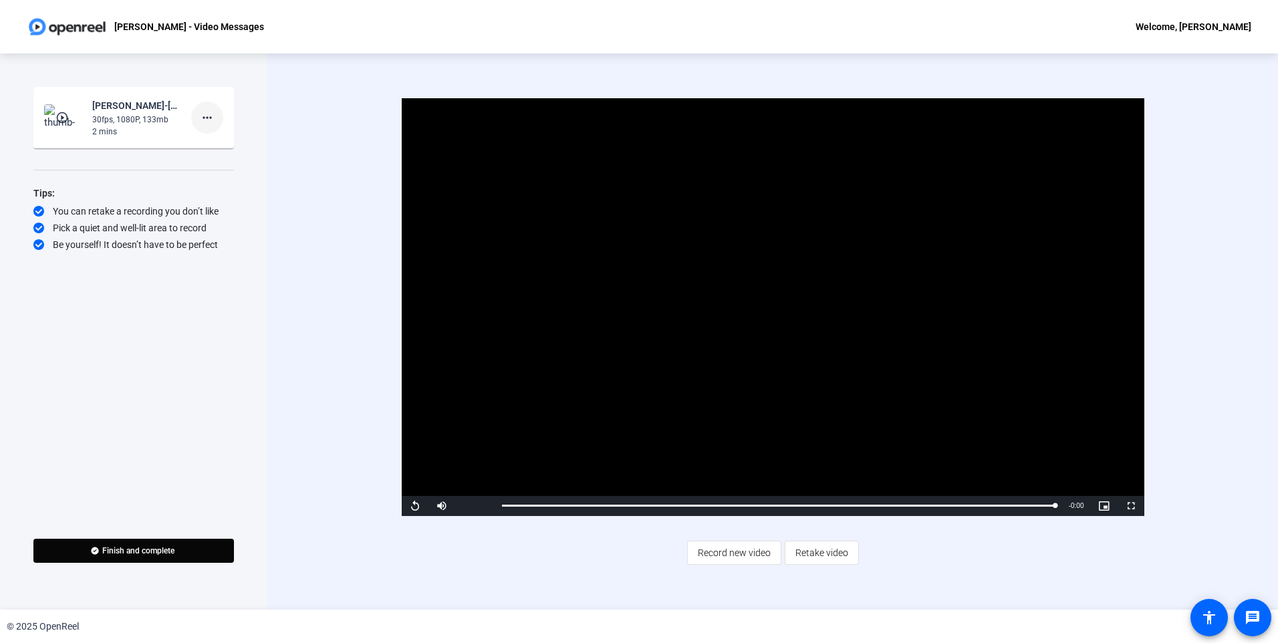
click at [204, 110] on mat-icon "more_horiz" at bounding box center [207, 118] width 16 height 16
click at [283, 400] on div at bounding box center [639, 321] width 1278 height 643
click at [157, 549] on span "Finish and complete" at bounding box center [138, 550] width 72 height 11
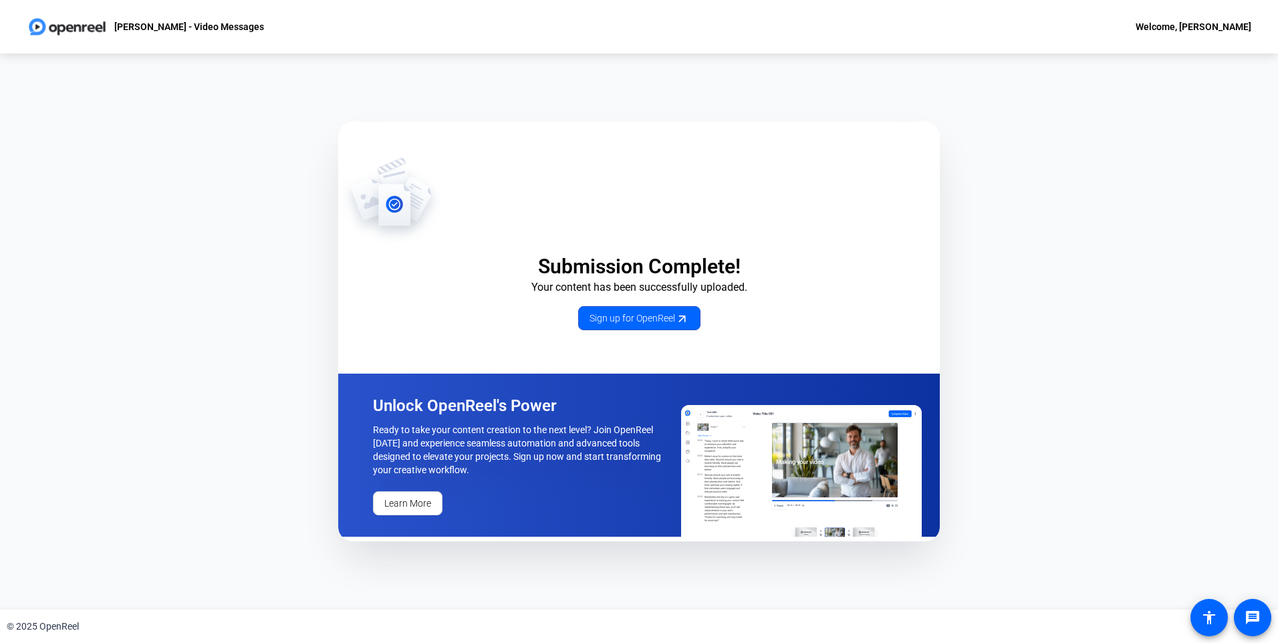
click at [394, 206] on img at bounding box center [391, 199] width 106 height 87
click at [390, 210] on img at bounding box center [391, 199] width 106 height 87
click at [216, 28] on p "[PERSON_NAME] - Video Messages" at bounding box center [189, 27] width 150 height 16
click at [216, 27] on p "[PERSON_NAME] - Video Messages" at bounding box center [189, 27] width 150 height 16
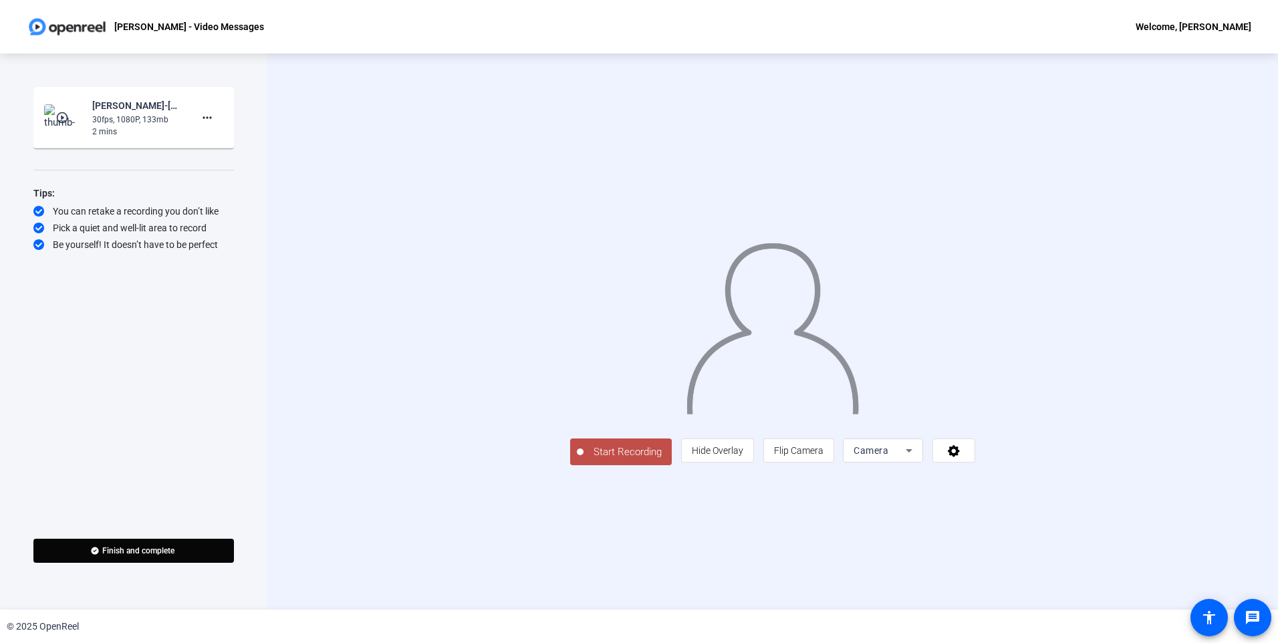
click at [583, 460] on span "Start Recording" at bounding box center [627, 451] width 88 height 15
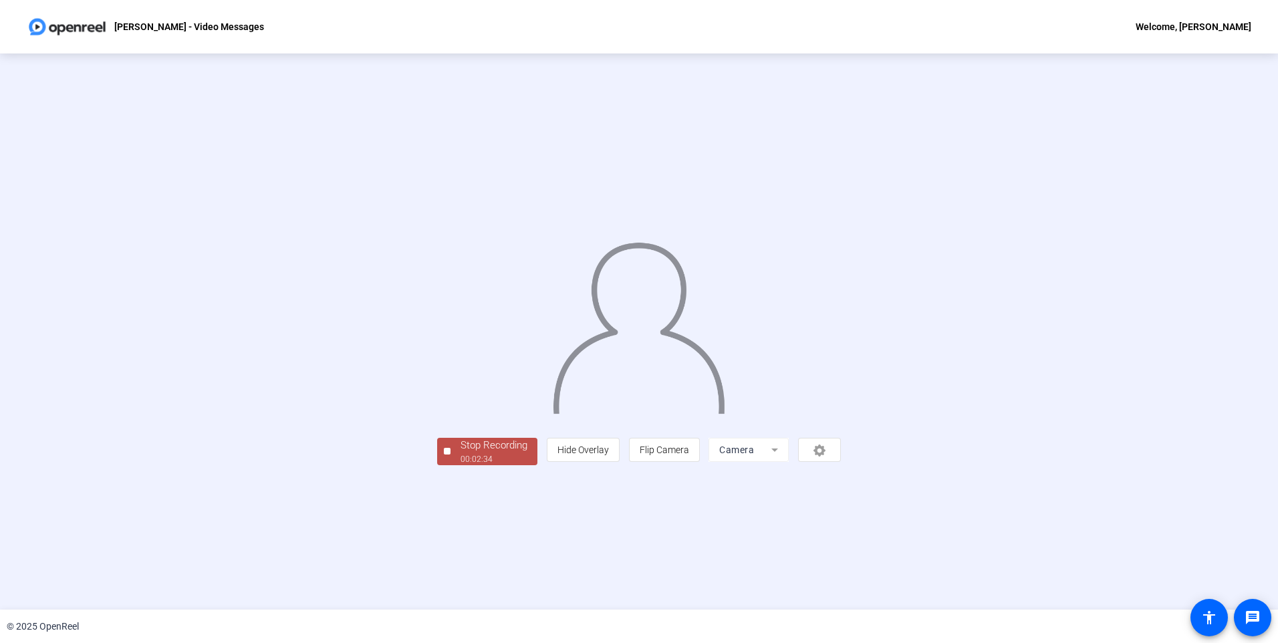
click at [460, 453] on div "Stop Recording" at bounding box center [493, 445] width 67 height 15
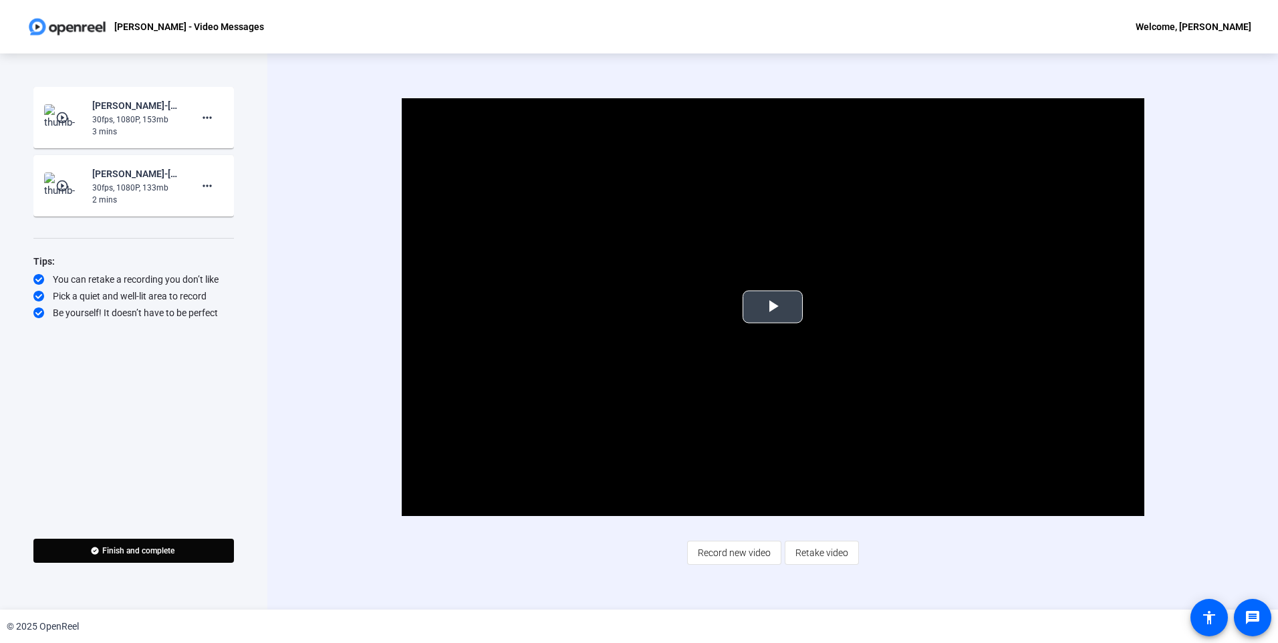
click at [772, 307] on span "Video Player" at bounding box center [772, 307] width 0 height 0
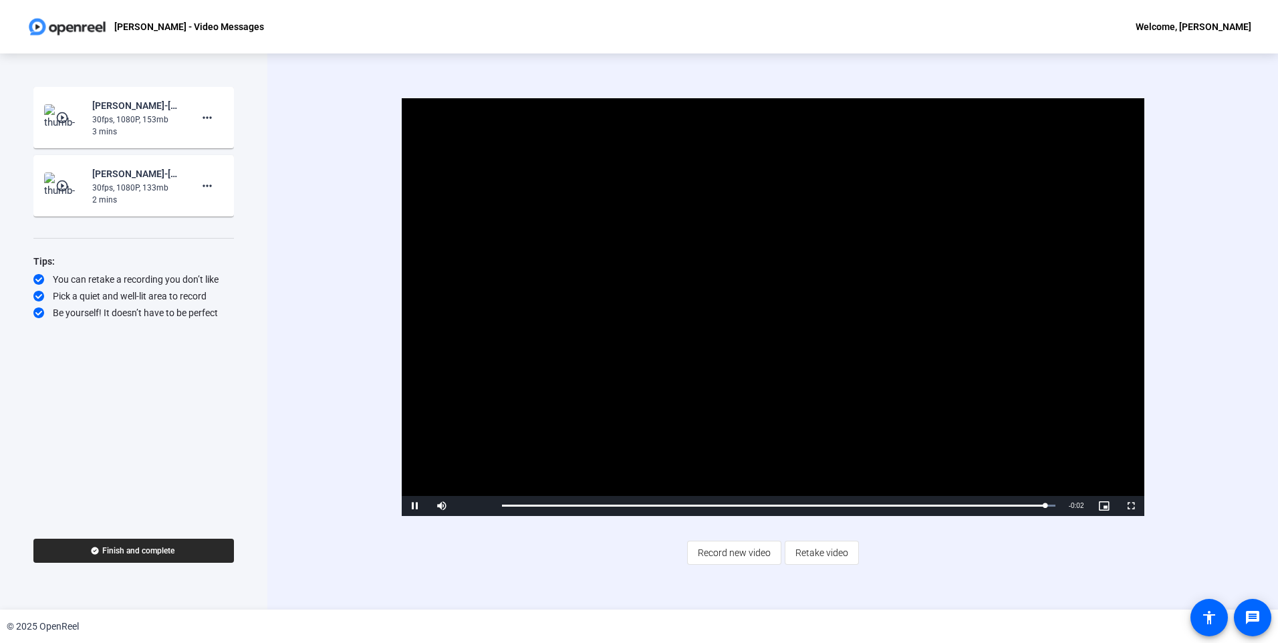
click at [116, 550] on span "Finish and complete" at bounding box center [138, 550] width 72 height 11
